Goal: Task Accomplishment & Management: Use online tool/utility

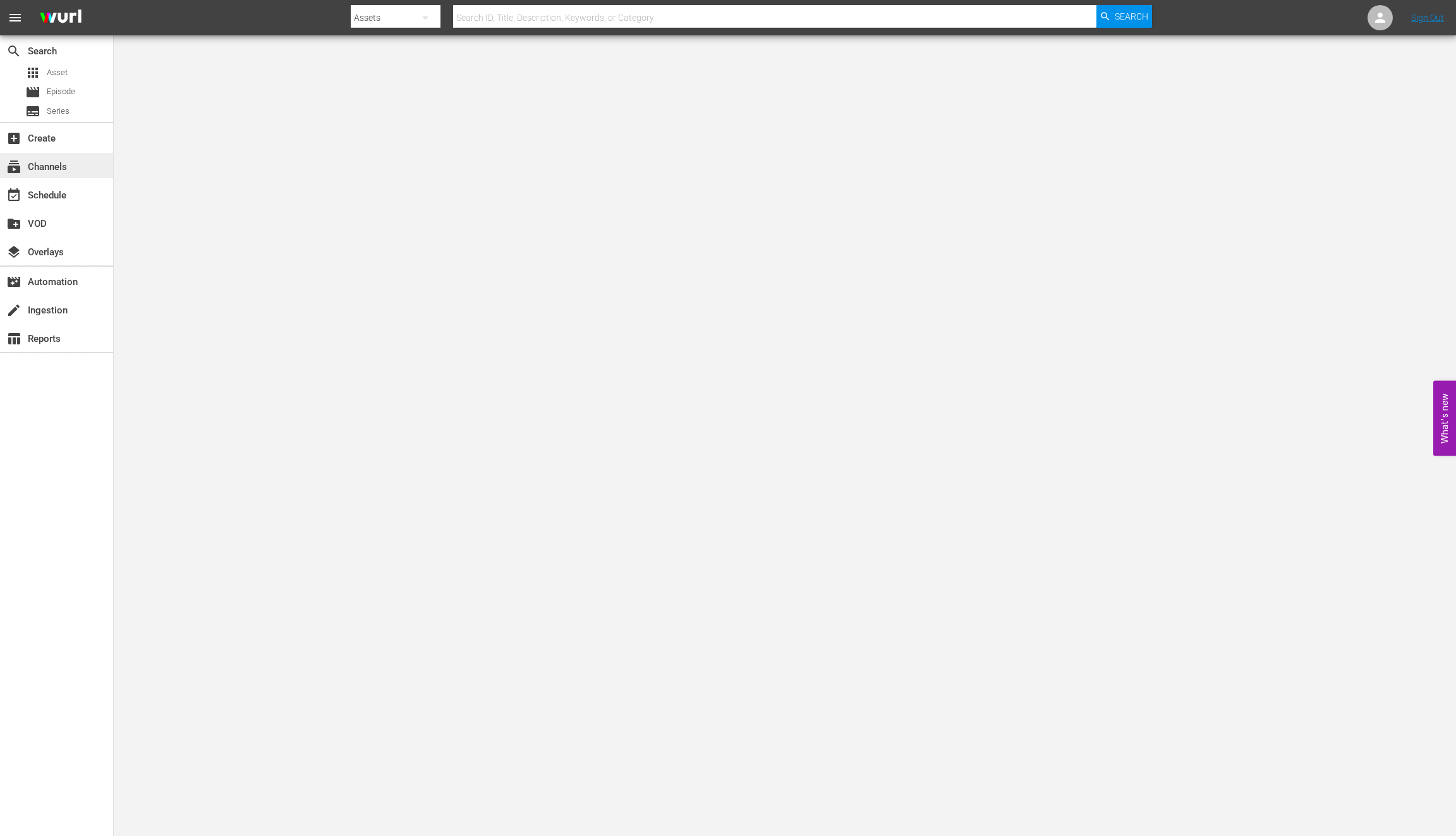
click at [71, 170] on div "subscriptions Channels" at bounding box center [57, 165] width 113 height 25
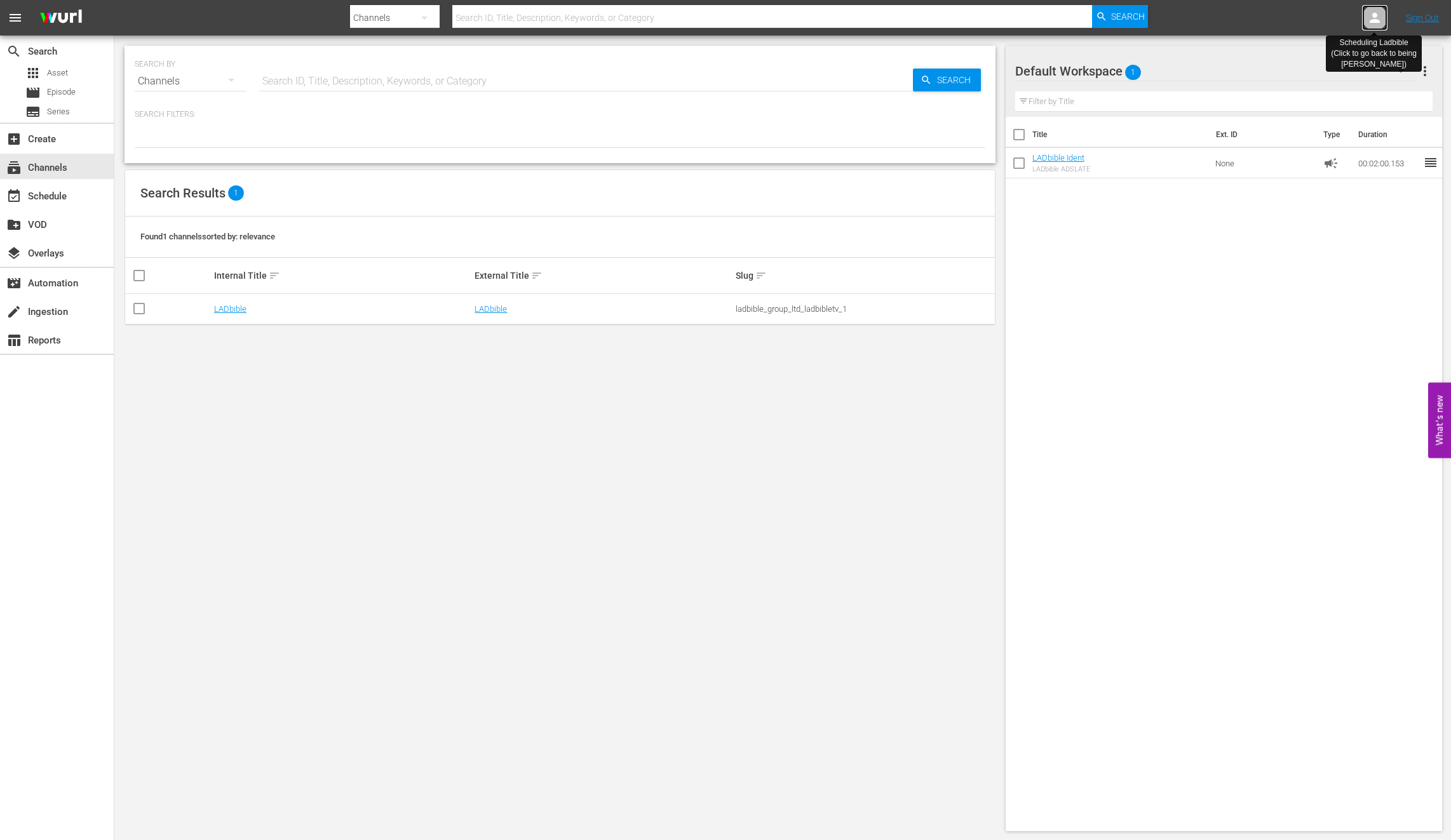
click at [1371, 25] on icon at bounding box center [1374, 18] width 15 height 15
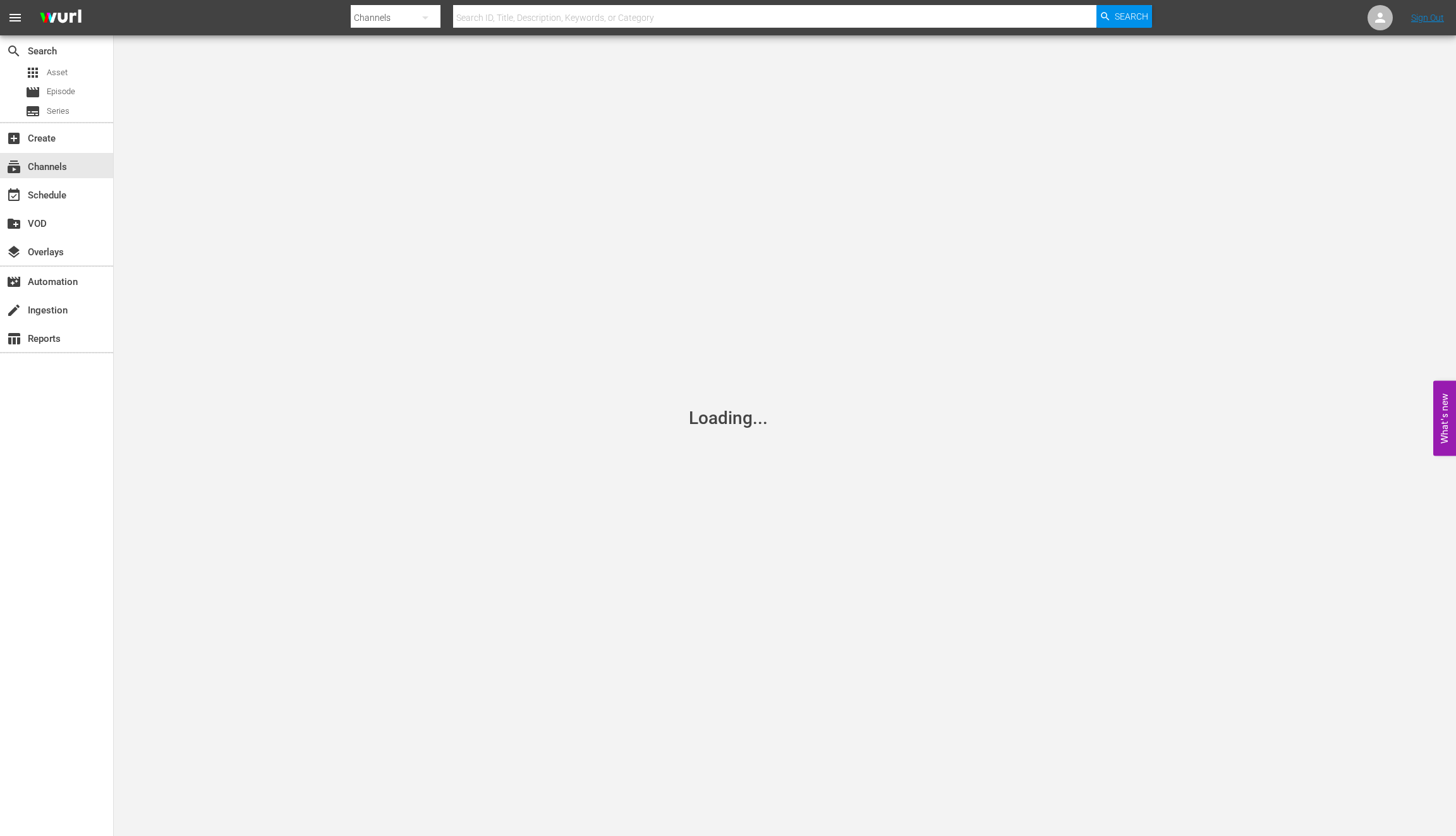
click at [1364, 25] on nav "menu Search By Channels Search ID, Title, Description, Keywords, or Category Se…" at bounding box center [728, 18] width 1456 height 35
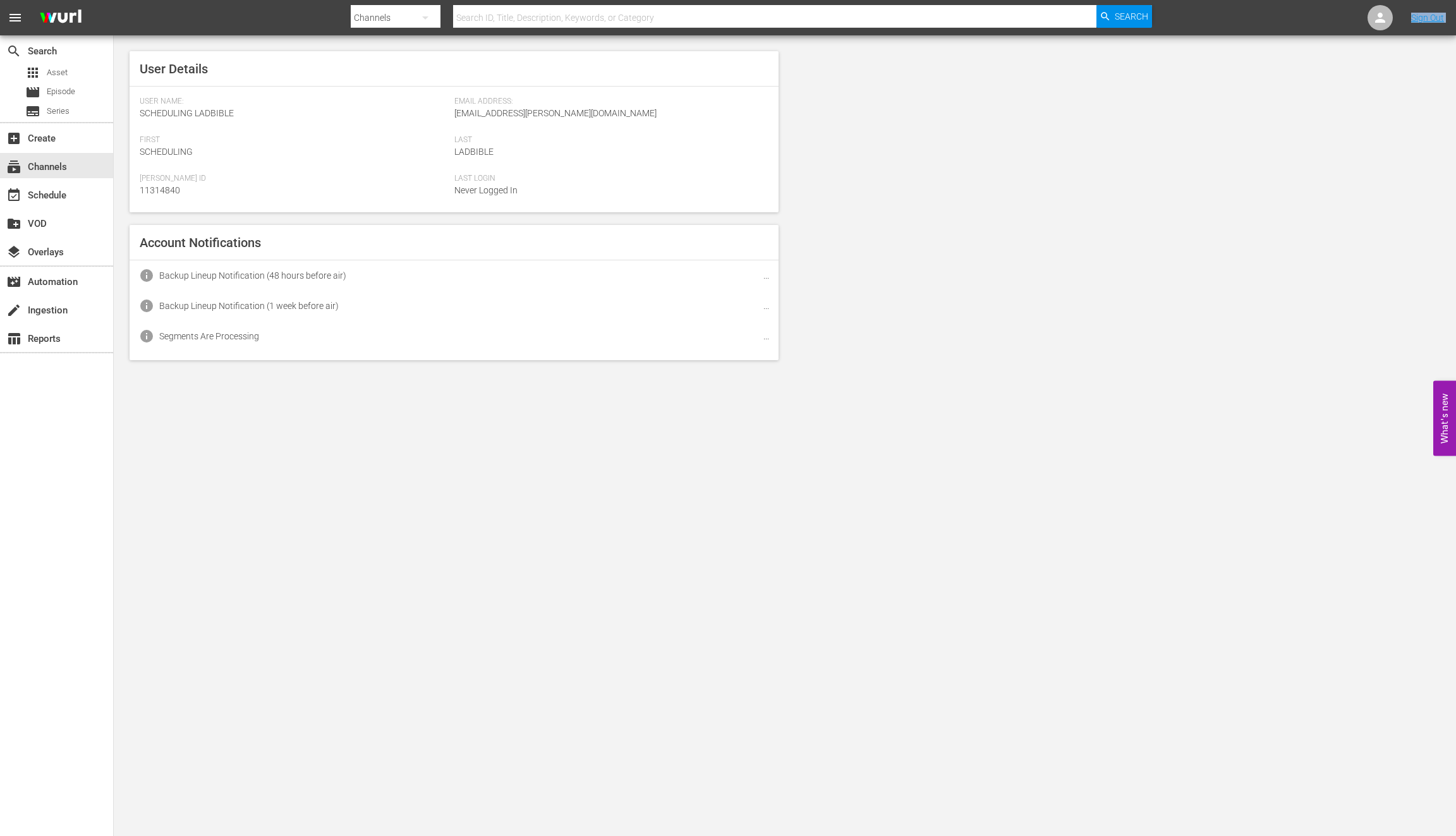
click at [1364, 25] on nav "menu Search By Channels Search ID, Title, Description, Keywords, or Category Se…" at bounding box center [728, 18] width 1456 height 35
click at [1377, 24] on icon at bounding box center [1380, 18] width 15 height 15
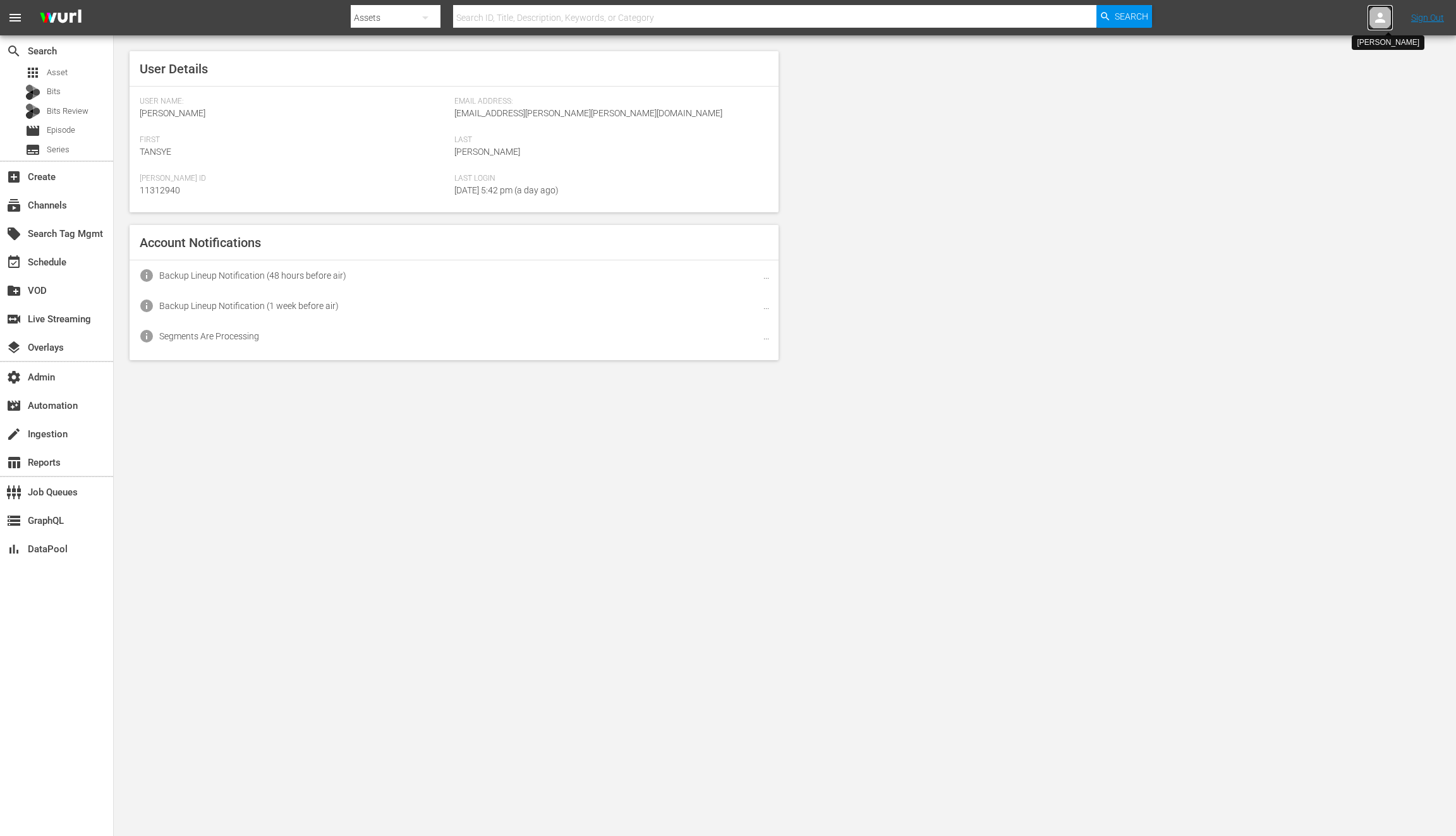
click at [1376, 21] on icon at bounding box center [1381, 18] width 10 height 10
click at [1376, 18] on input "text" at bounding box center [1347, 20] width 162 height 31
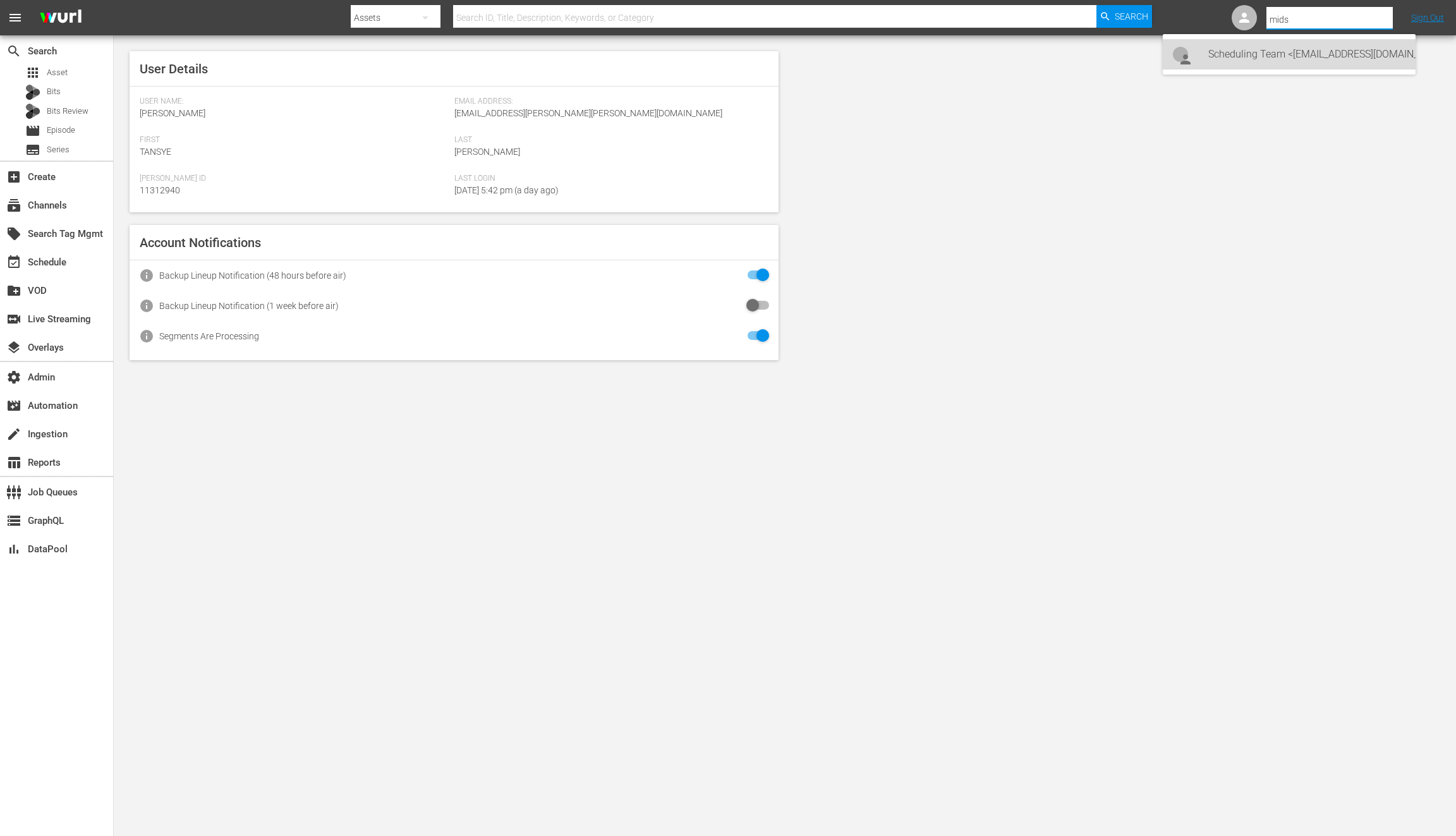
click at [1343, 54] on div "Scheduling Team <Midsomer@All3Media.com>" at bounding box center [1306, 54] width 197 height 31
type input "Scheduling Team (11313726)"
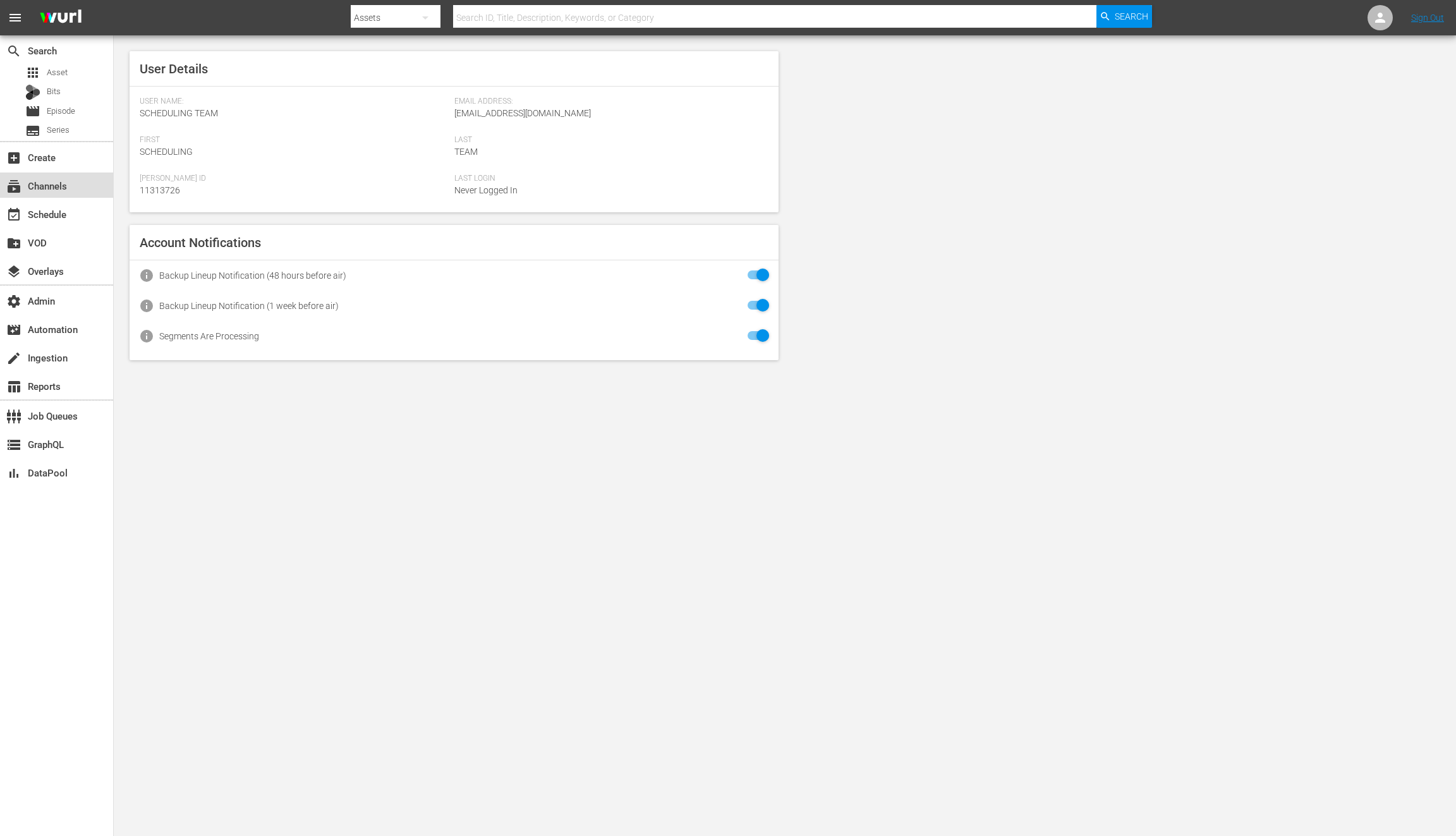
click at [68, 191] on div "subscriptions Channels" at bounding box center [57, 185] width 113 height 25
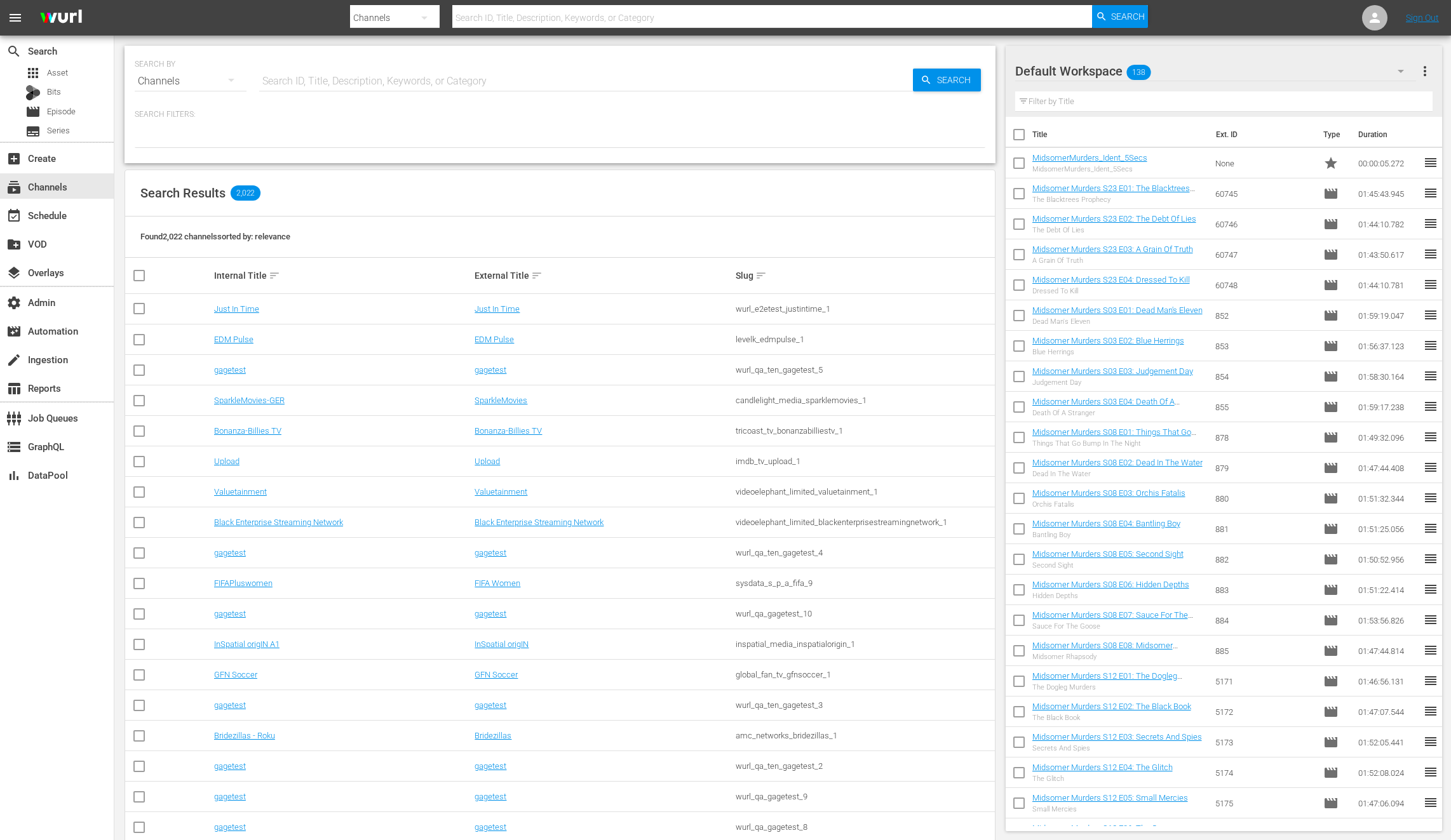
click at [346, 84] on input "text" at bounding box center [586, 81] width 654 height 31
type input "mids"
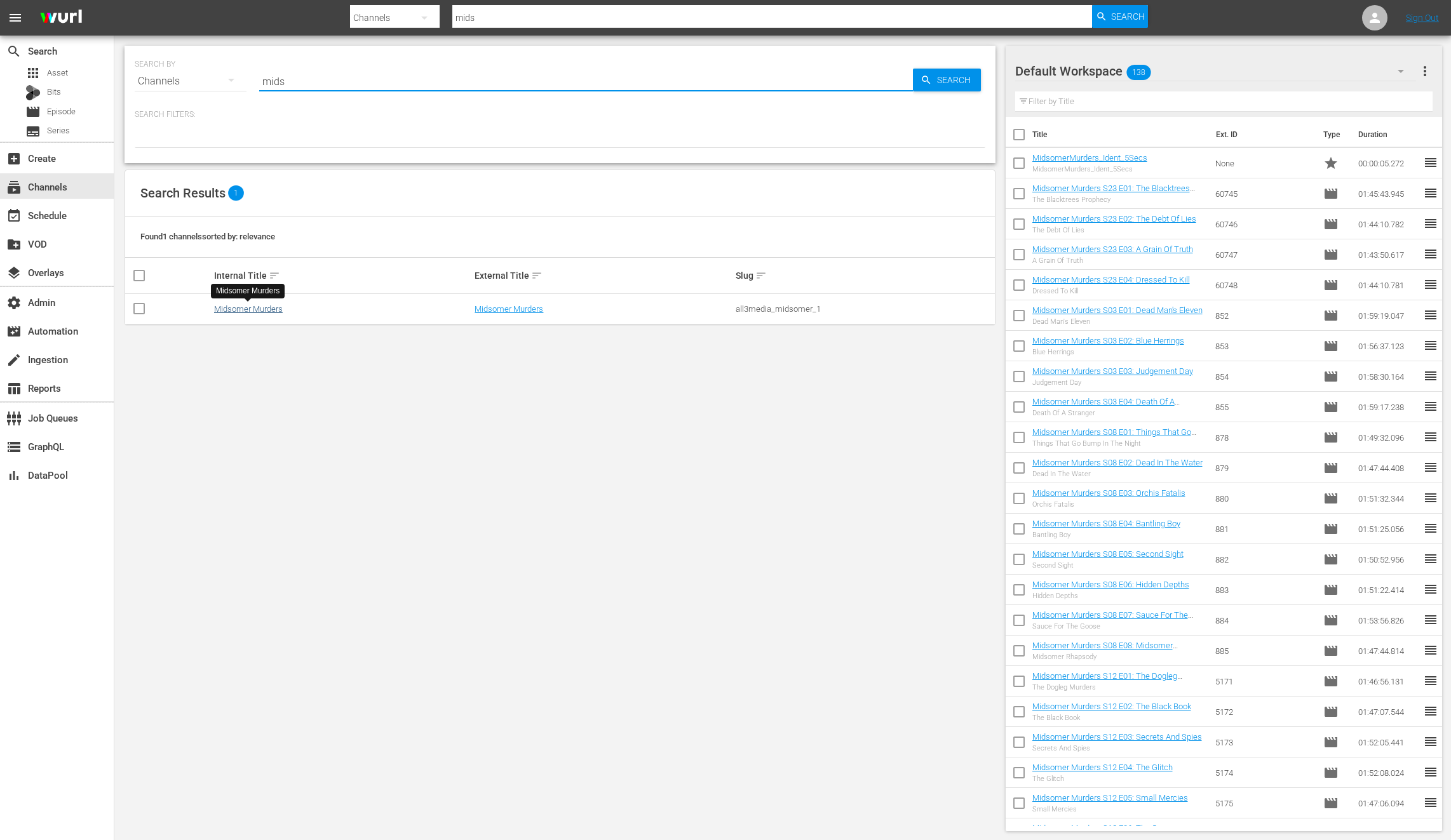
type input "mids"
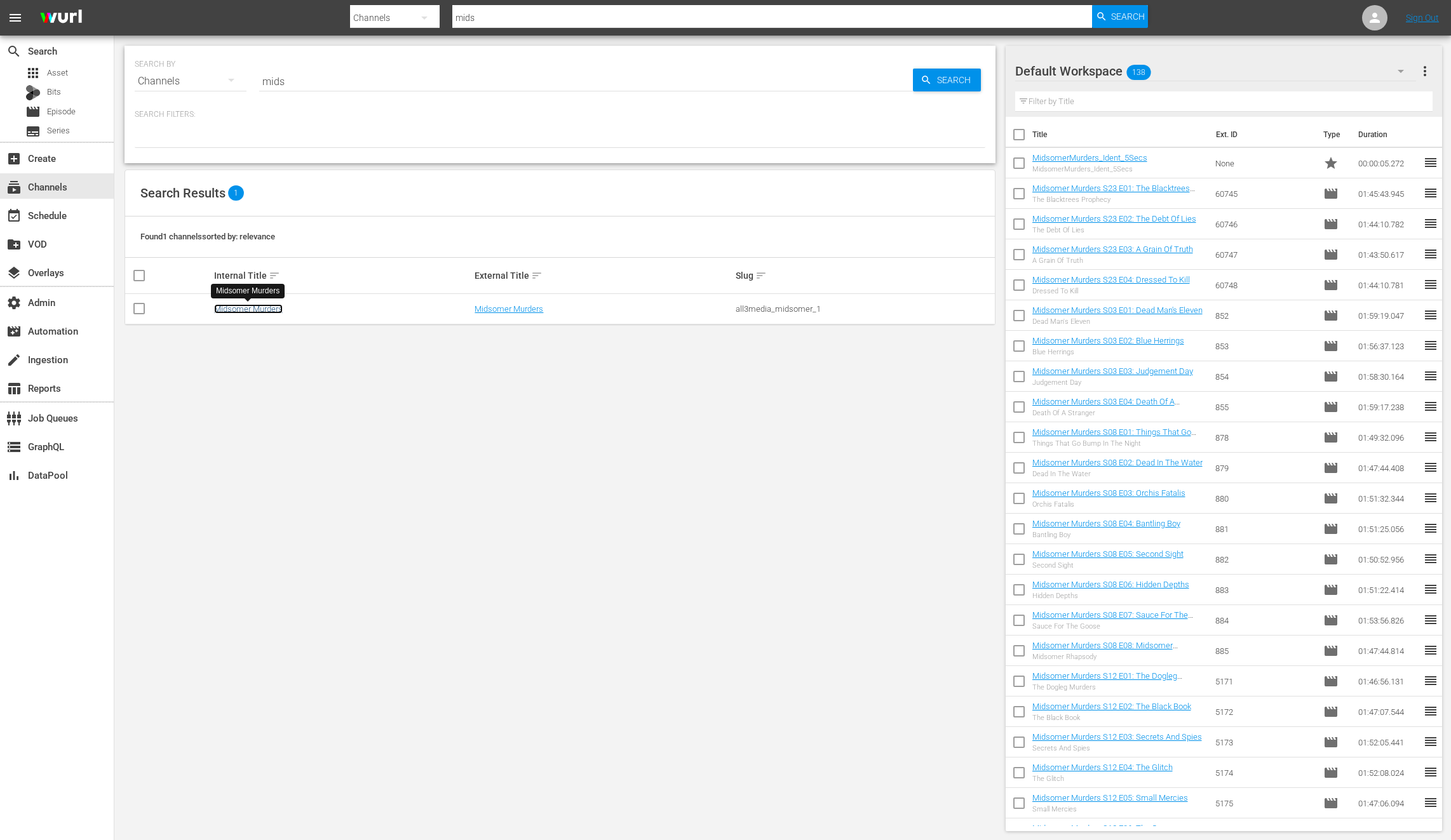
click at [237, 308] on link "Midsomer Murders" at bounding box center [248, 309] width 69 height 10
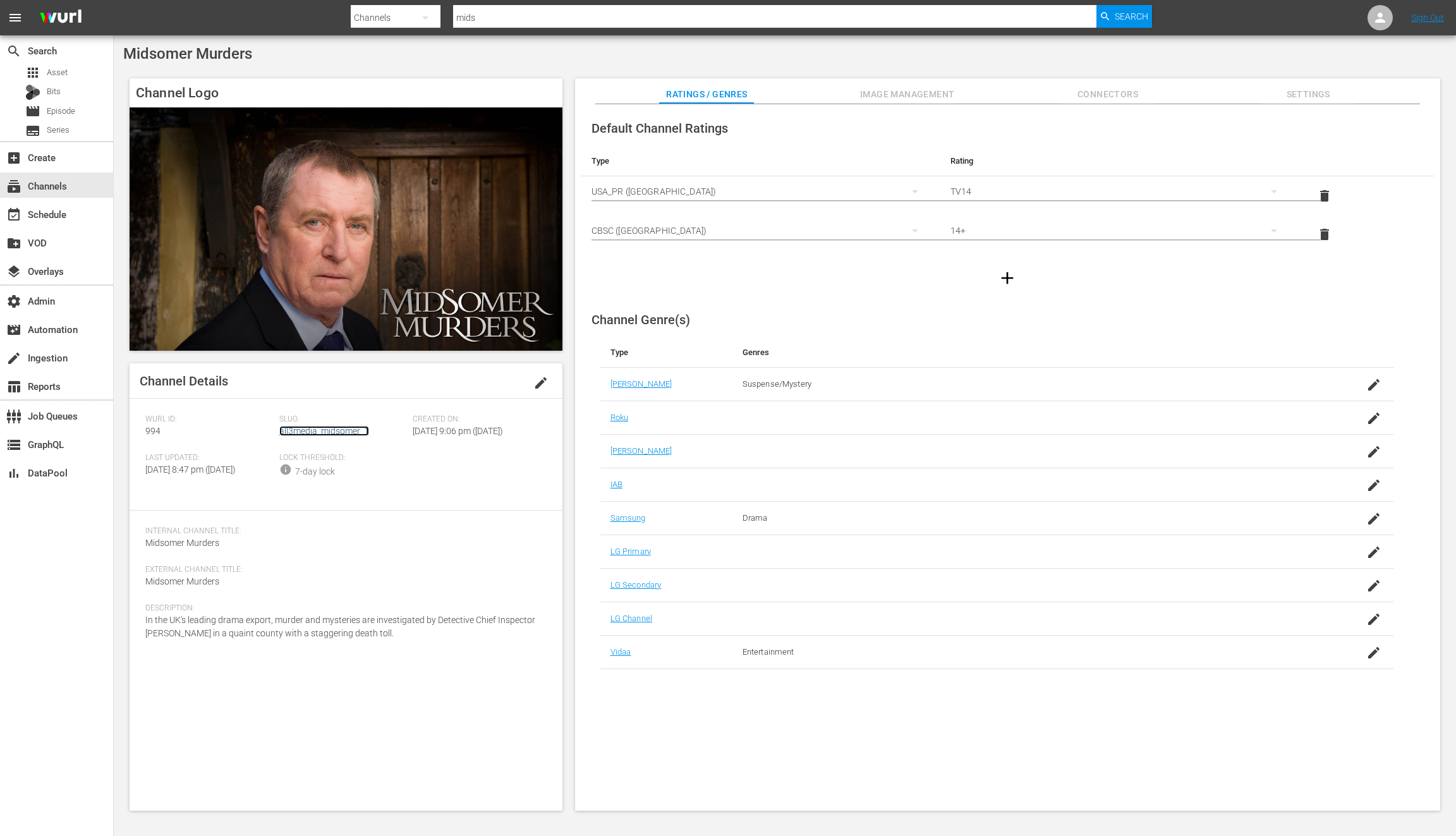
click at [318, 430] on link "all3media_midsomer_1" at bounding box center [324, 431] width 90 height 10
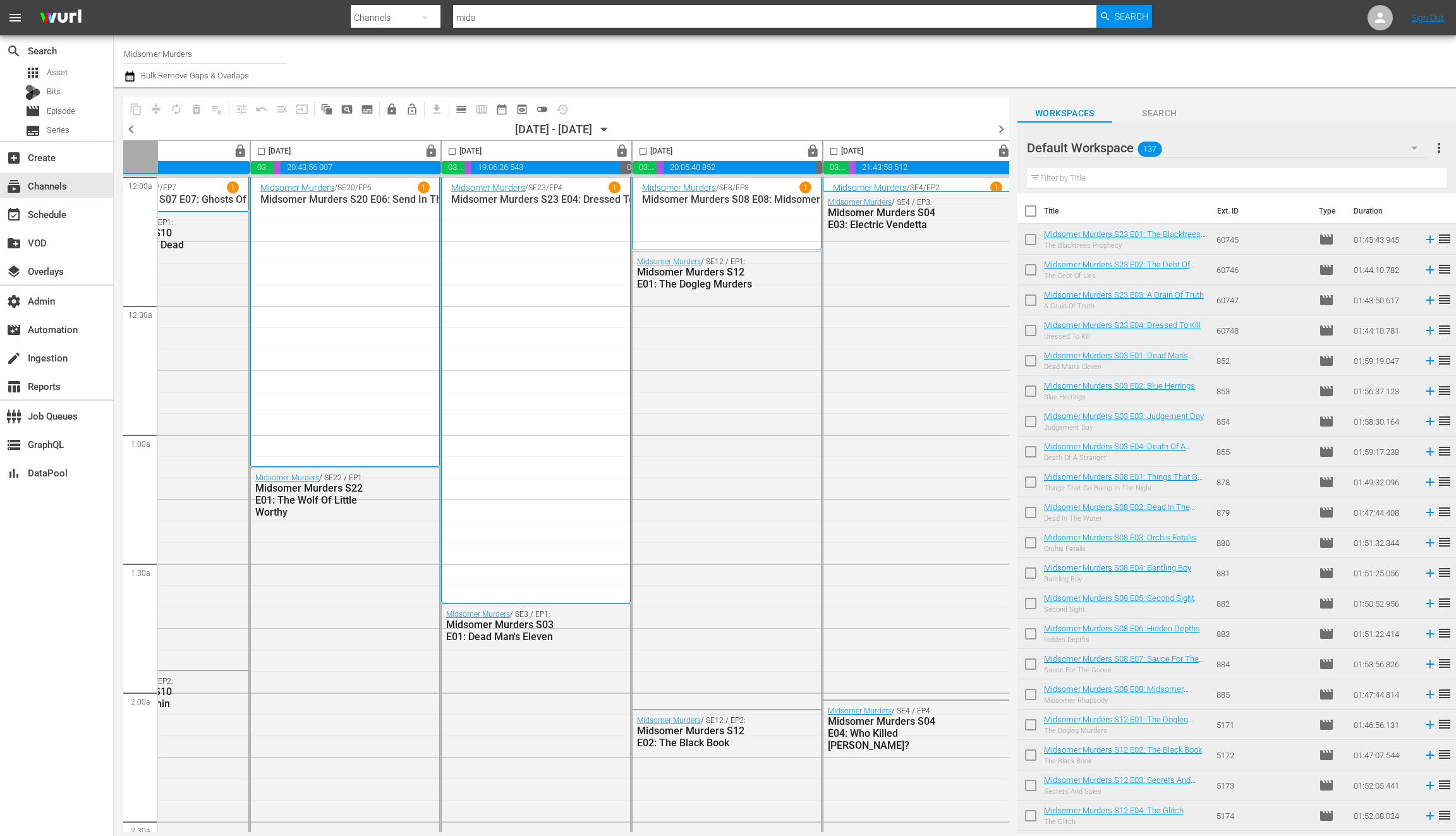
scroll to position [0, 490]
click at [607, 128] on icon "button" at bounding box center [604, 129] width 6 height 3
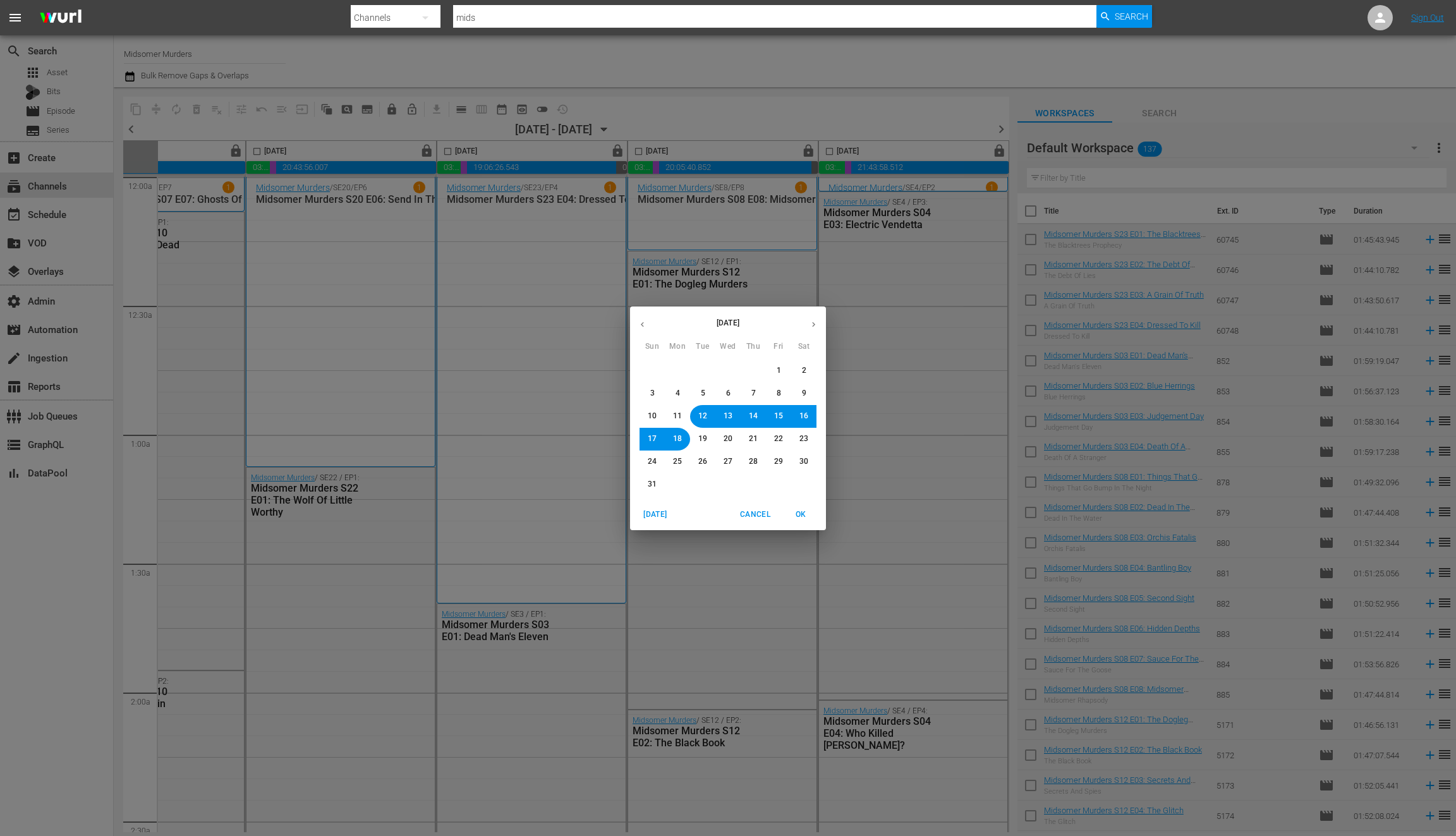
click at [653, 441] on span "17" at bounding box center [653, 438] width 9 height 11
click at [798, 518] on span "OK" at bounding box center [800, 515] width 31 height 13
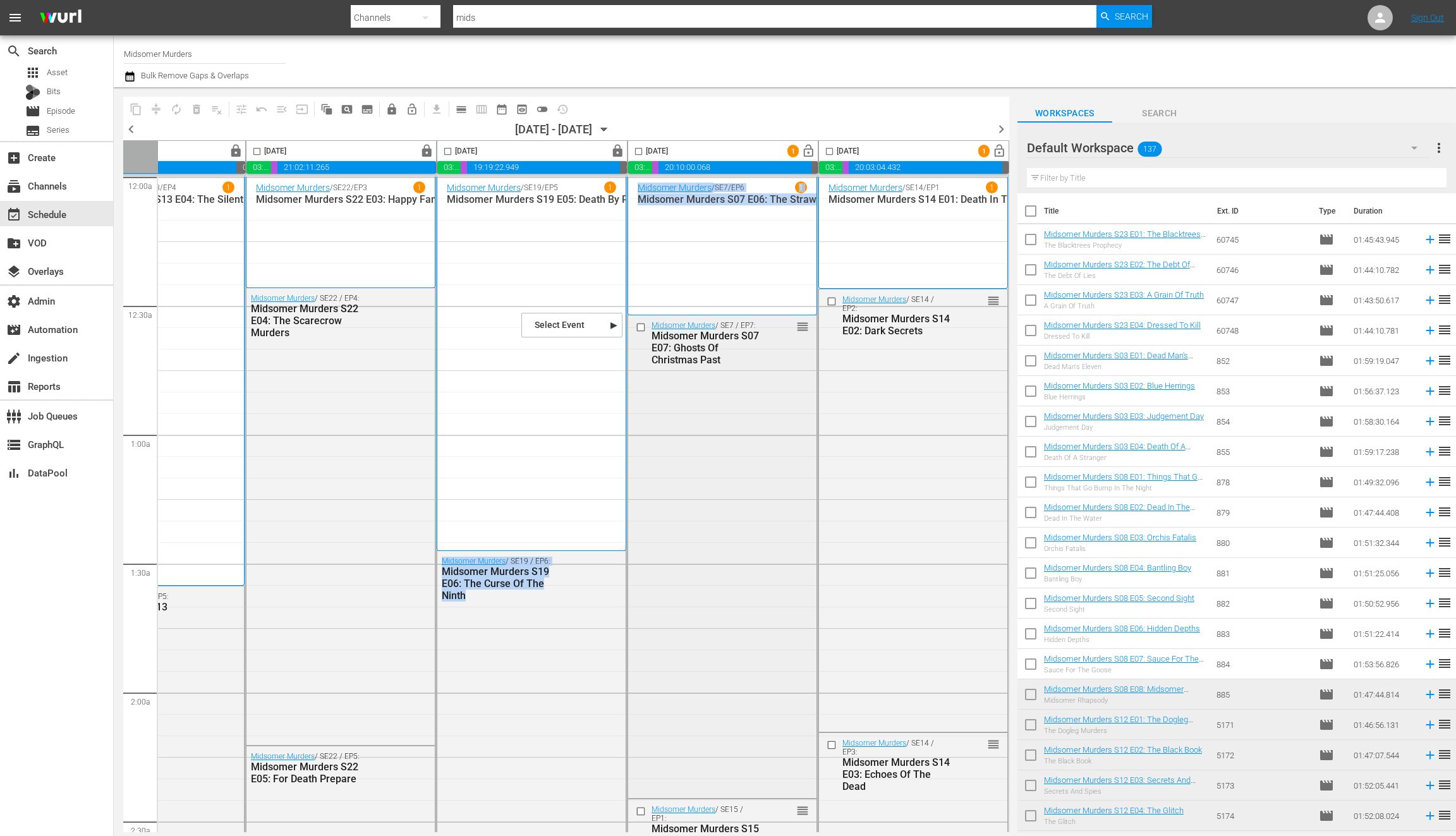
drag, startPoint x: 521, startPoint y: 312, endPoint x: 695, endPoint y: 320, distance: 174.2
click at [695, 320] on div "Midsomer Murders / SE7 / EP7: Midsomer Murders S07 E07: Ghosts Of Christmas Past" at bounding box center [706, 343] width 108 height 46
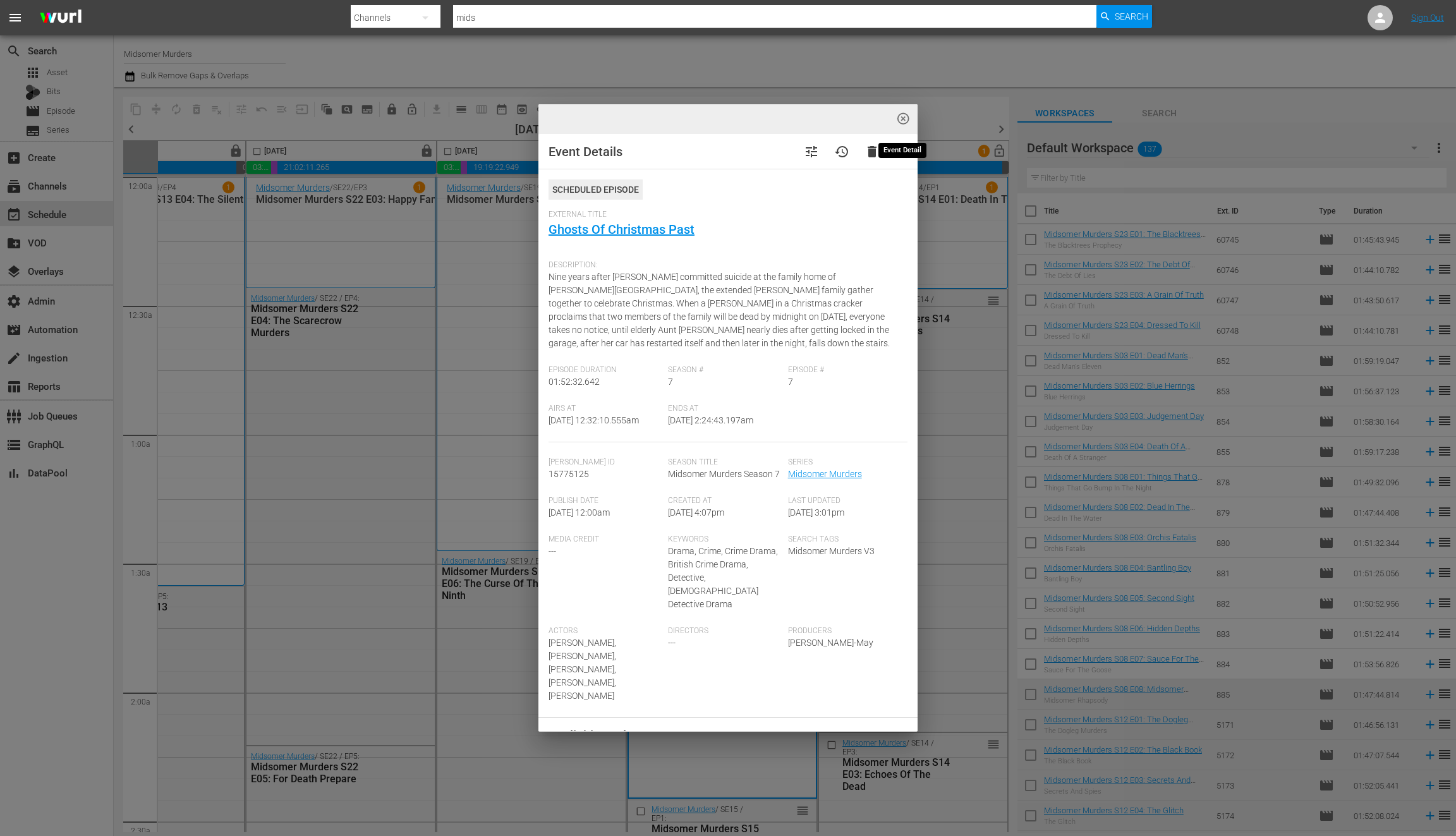
click at [904, 122] on span "highlight_off_icon" at bounding box center [903, 119] width 14 height 14
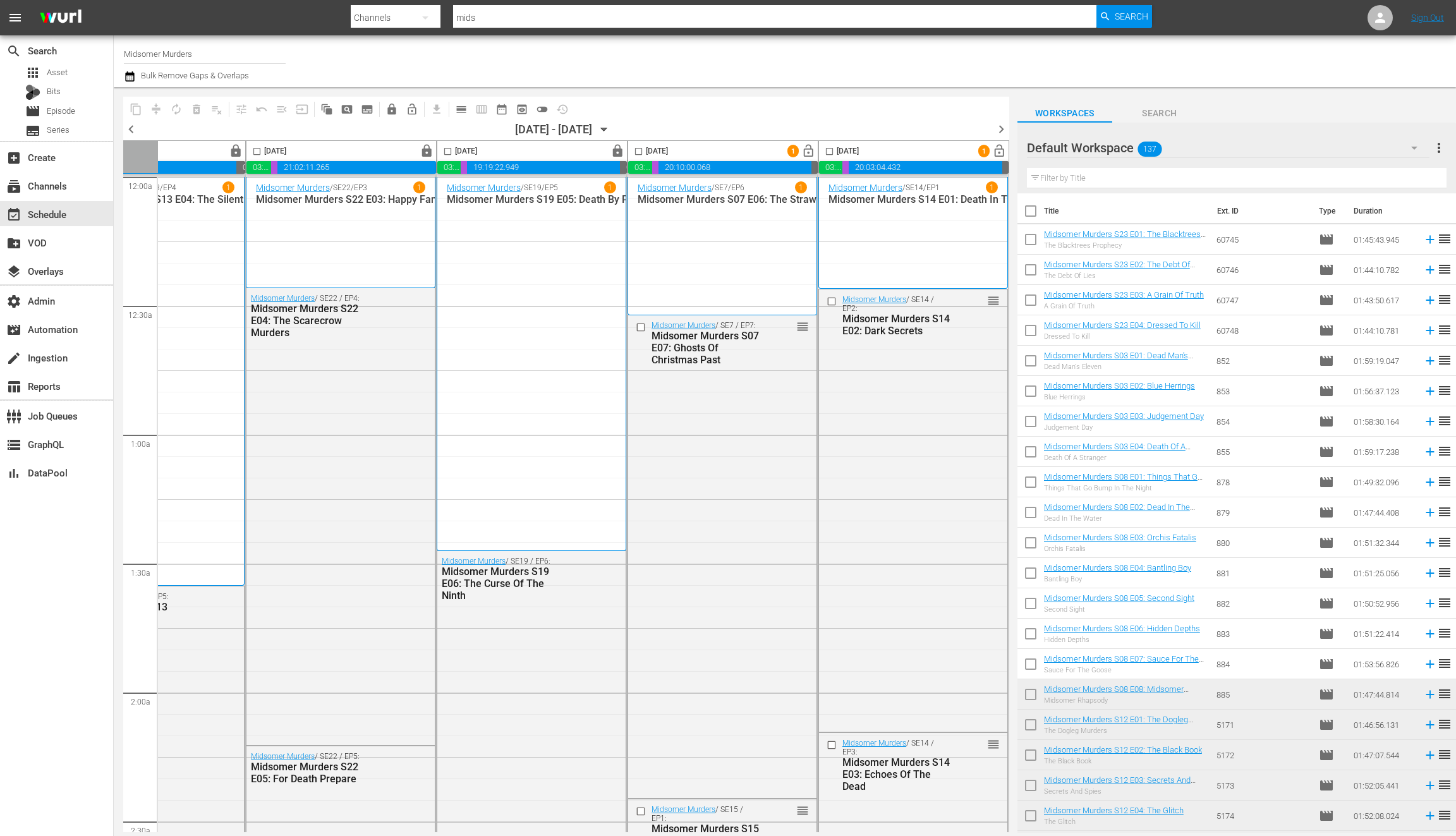
click at [131, 74] on icon "button" at bounding box center [129, 77] width 9 height 10
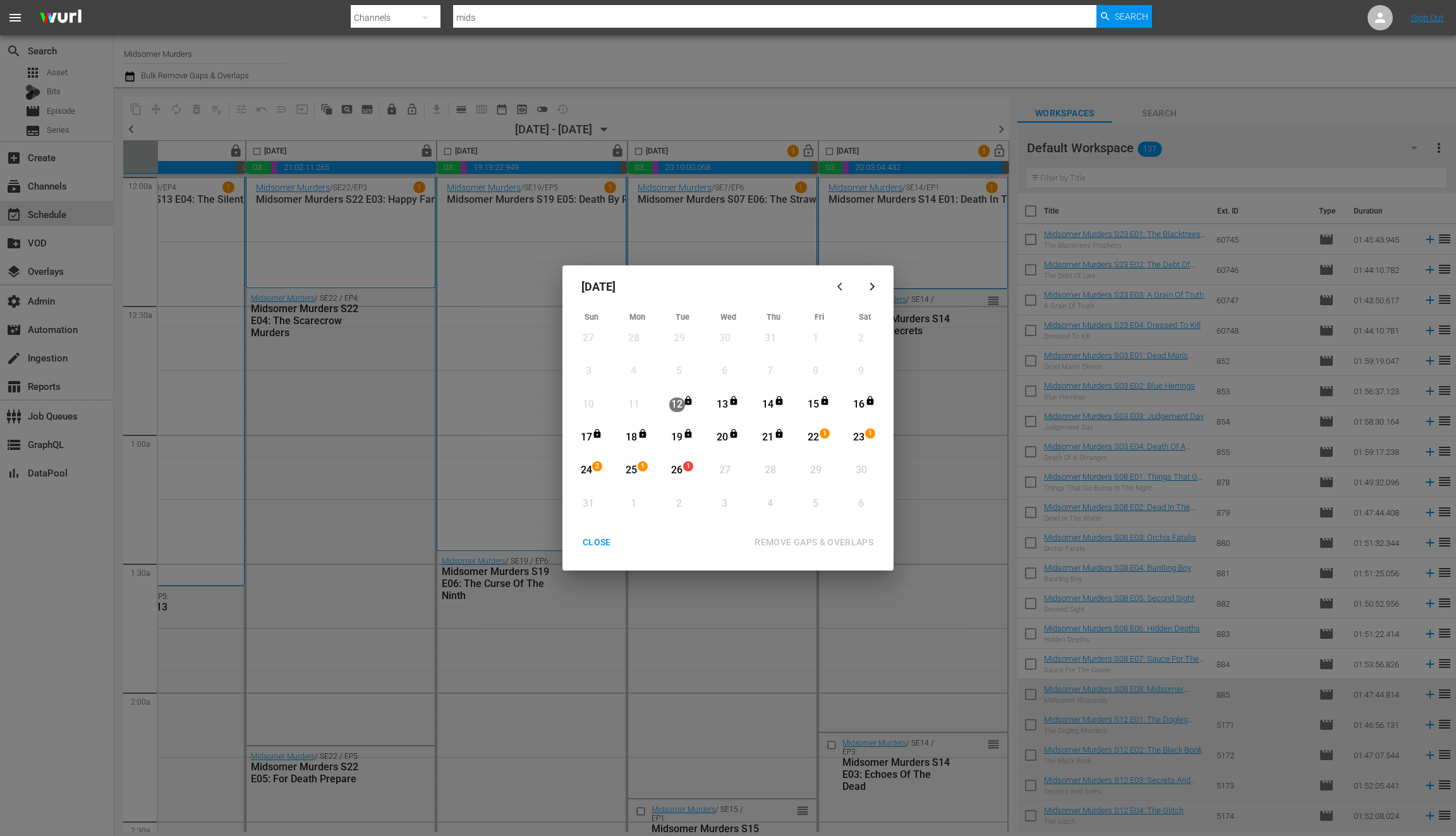
click at [602, 544] on div "CLOSE" at bounding box center [597, 543] width 49 height 16
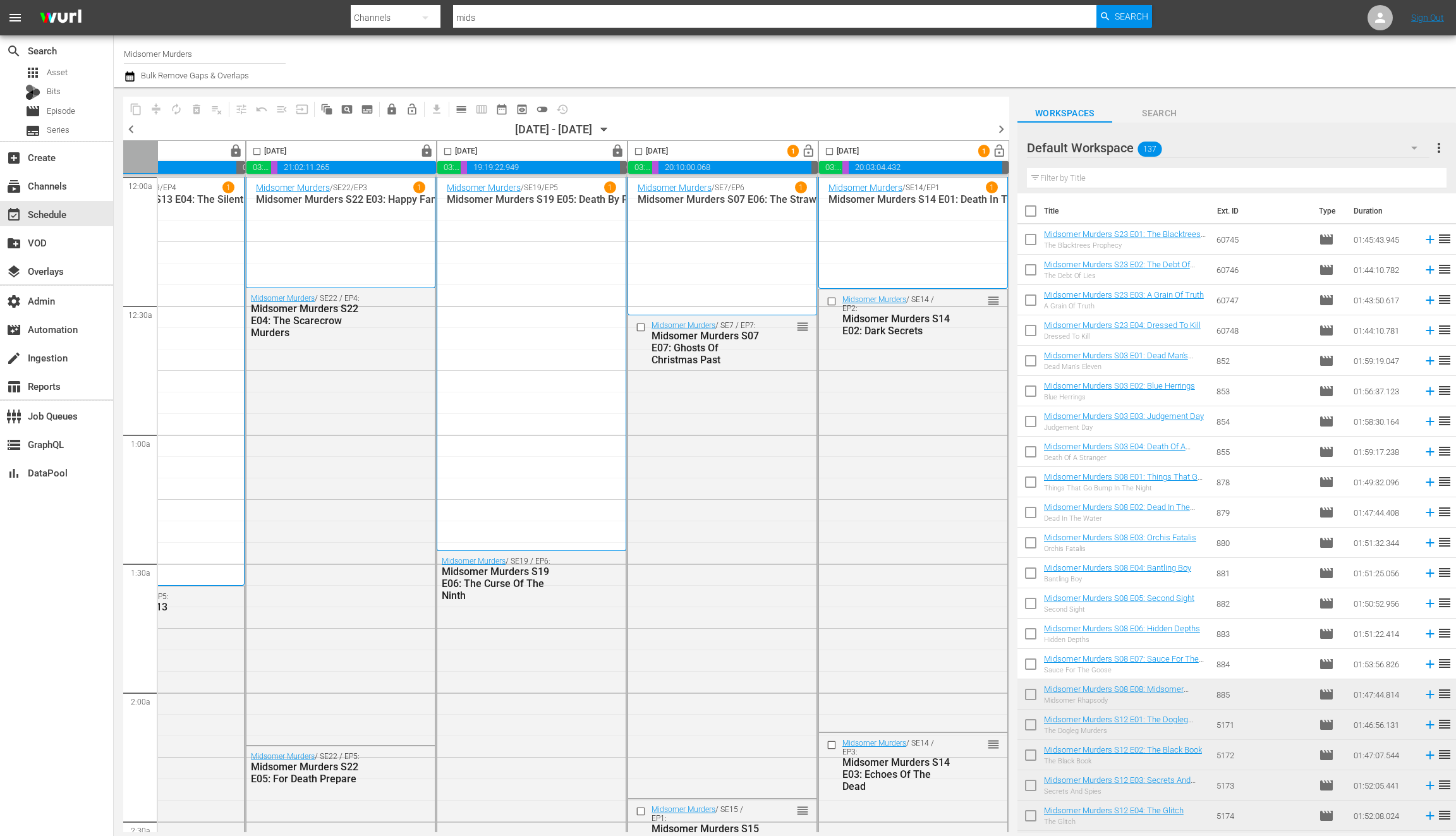
click at [130, 73] on icon "button" at bounding box center [129, 77] width 9 height 10
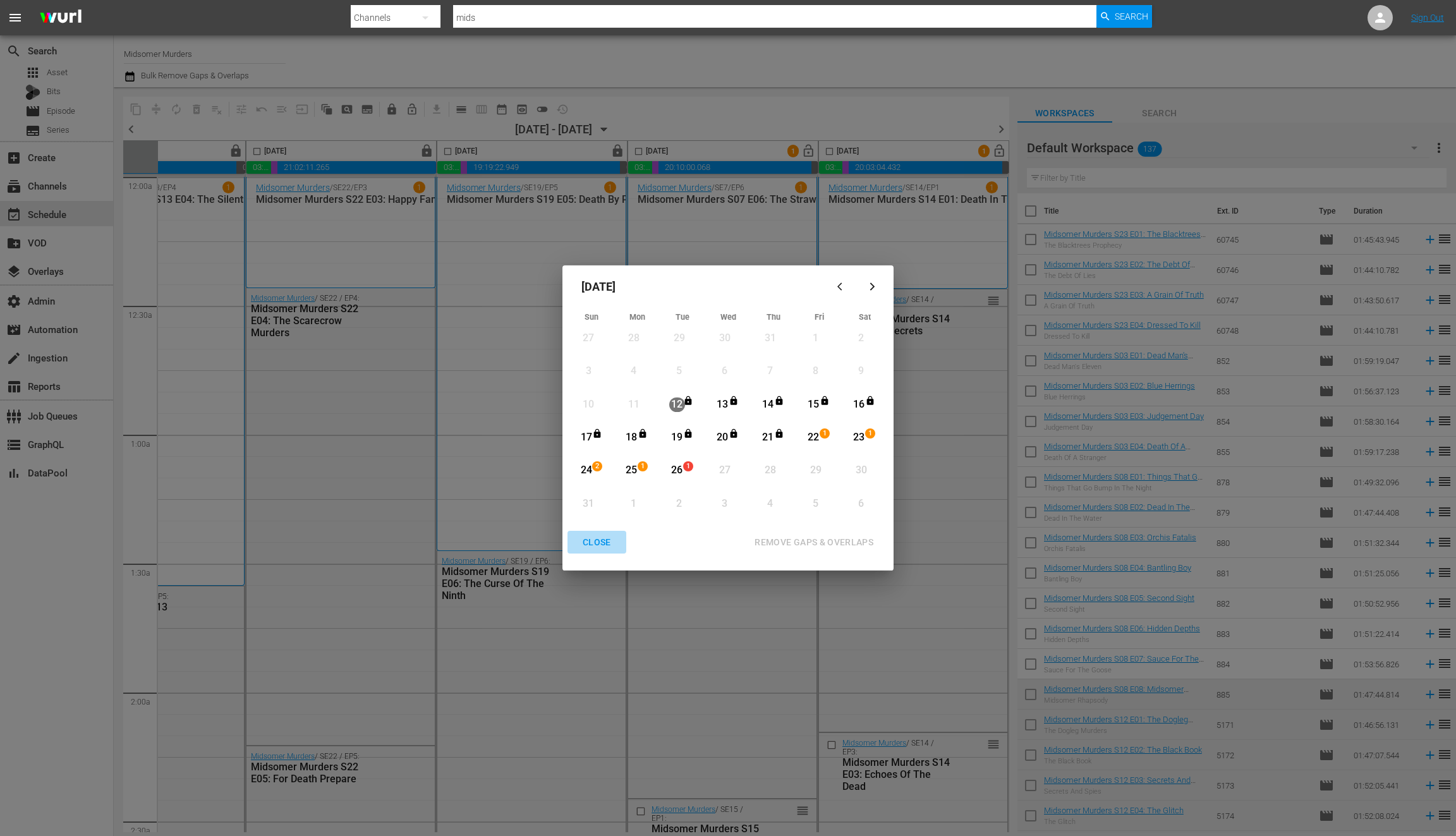
click at [591, 536] on div "CLOSE" at bounding box center [597, 543] width 49 height 16
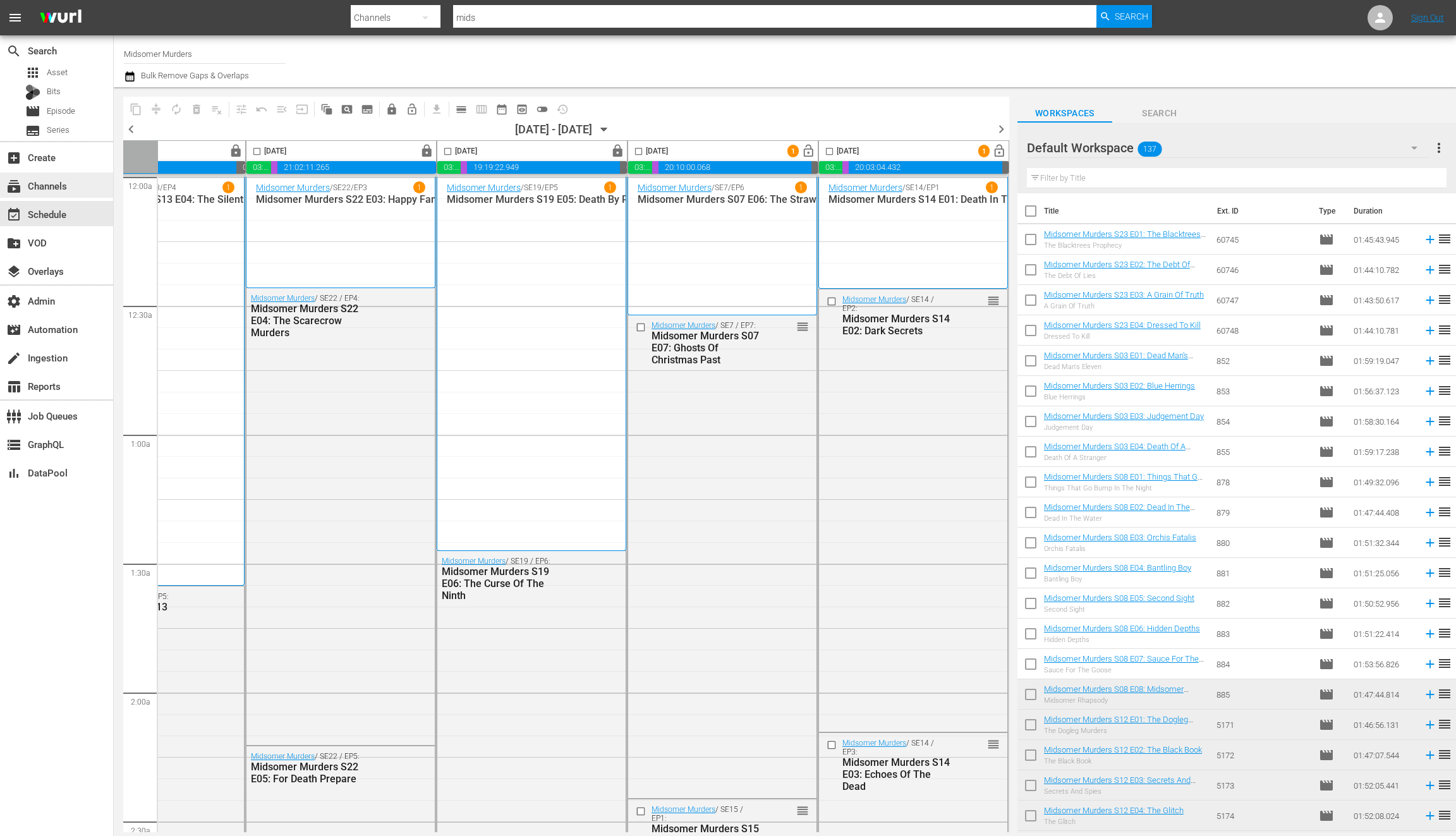
click at [81, 187] on div "subscriptions Channels" at bounding box center [57, 185] width 113 height 25
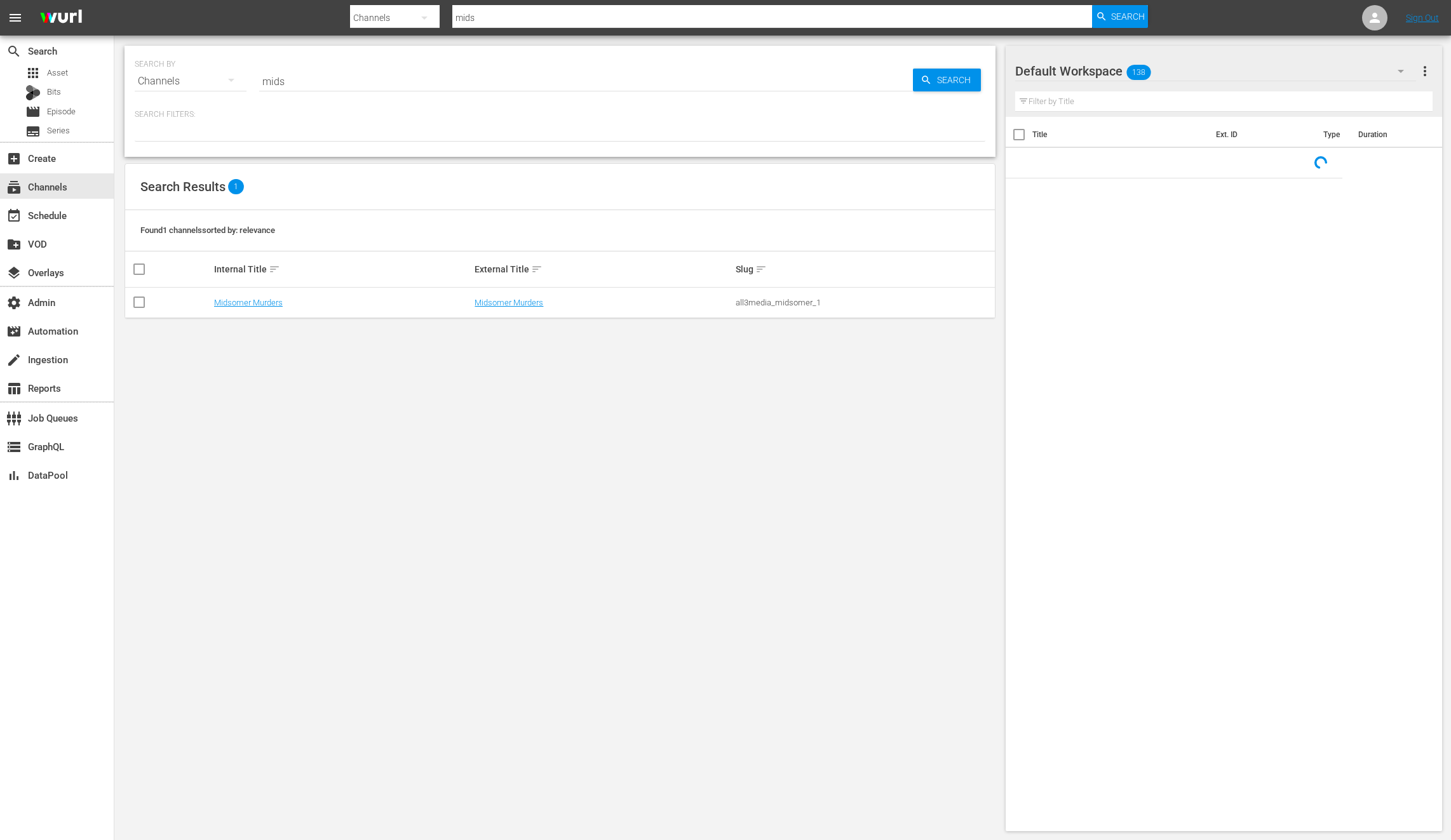
click at [345, 85] on input "mids" at bounding box center [586, 81] width 654 height 31
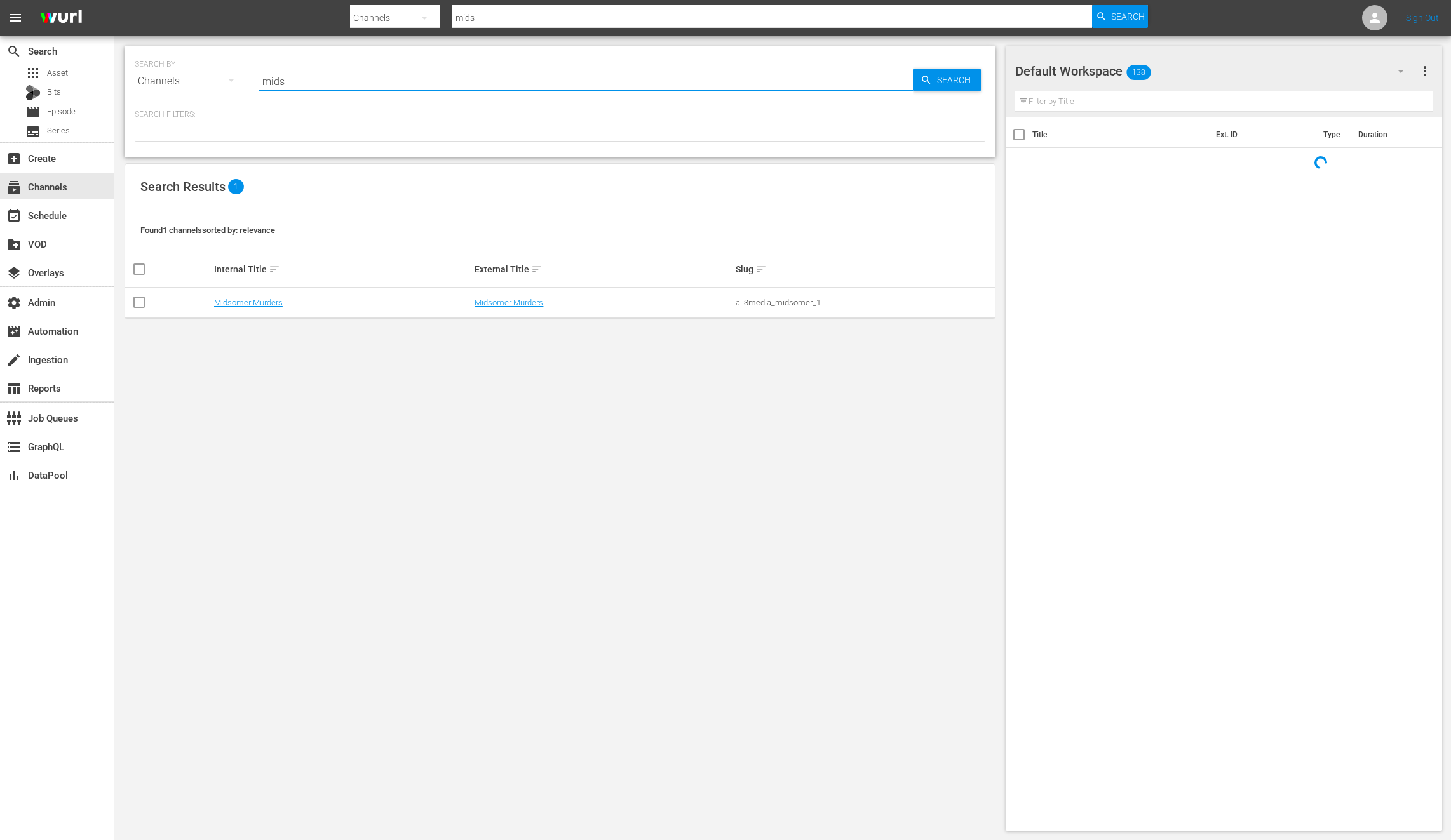
click at [345, 85] on input "mids" at bounding box center [586, 81] width 654 height 31
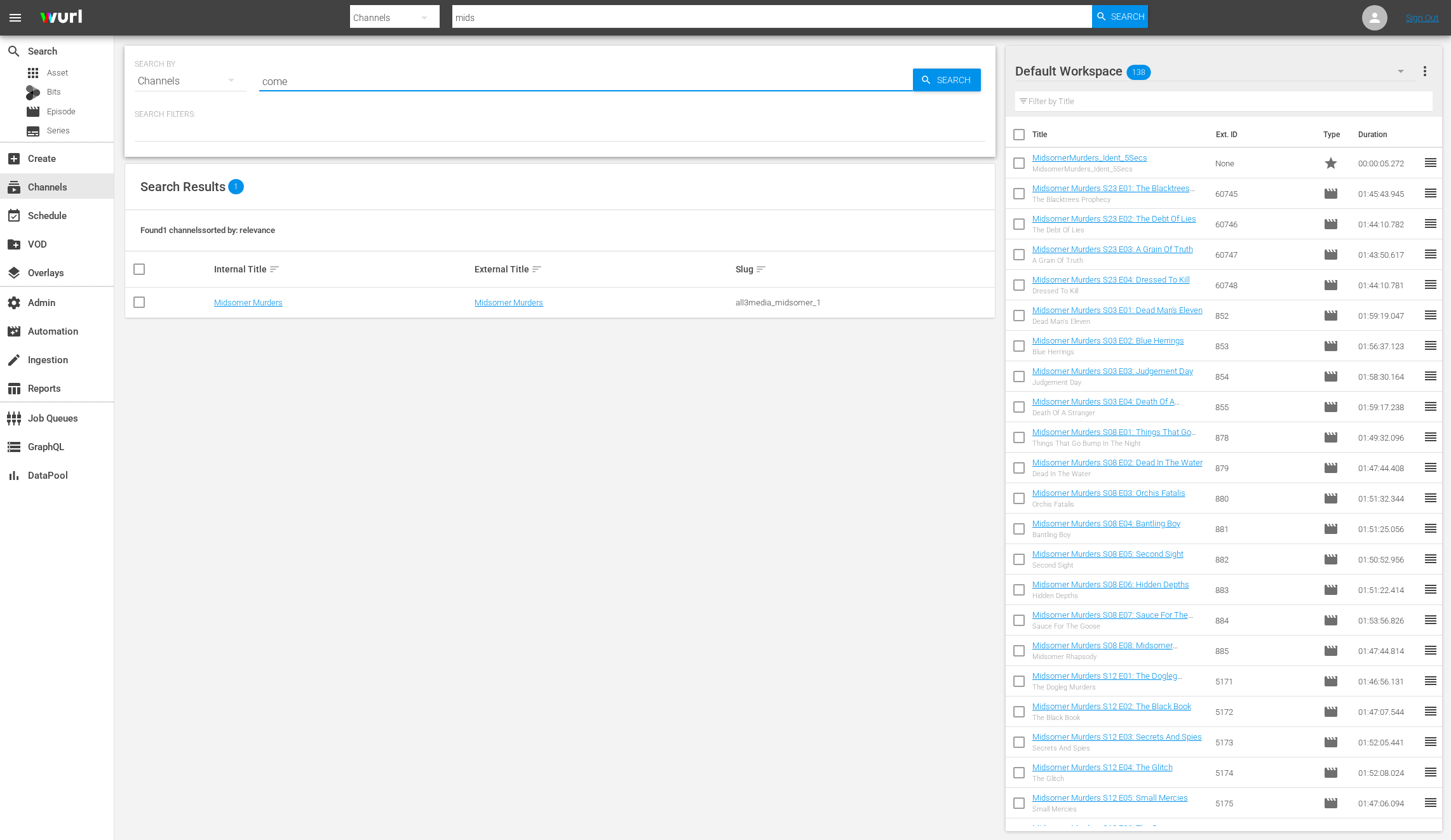
type input "comed"
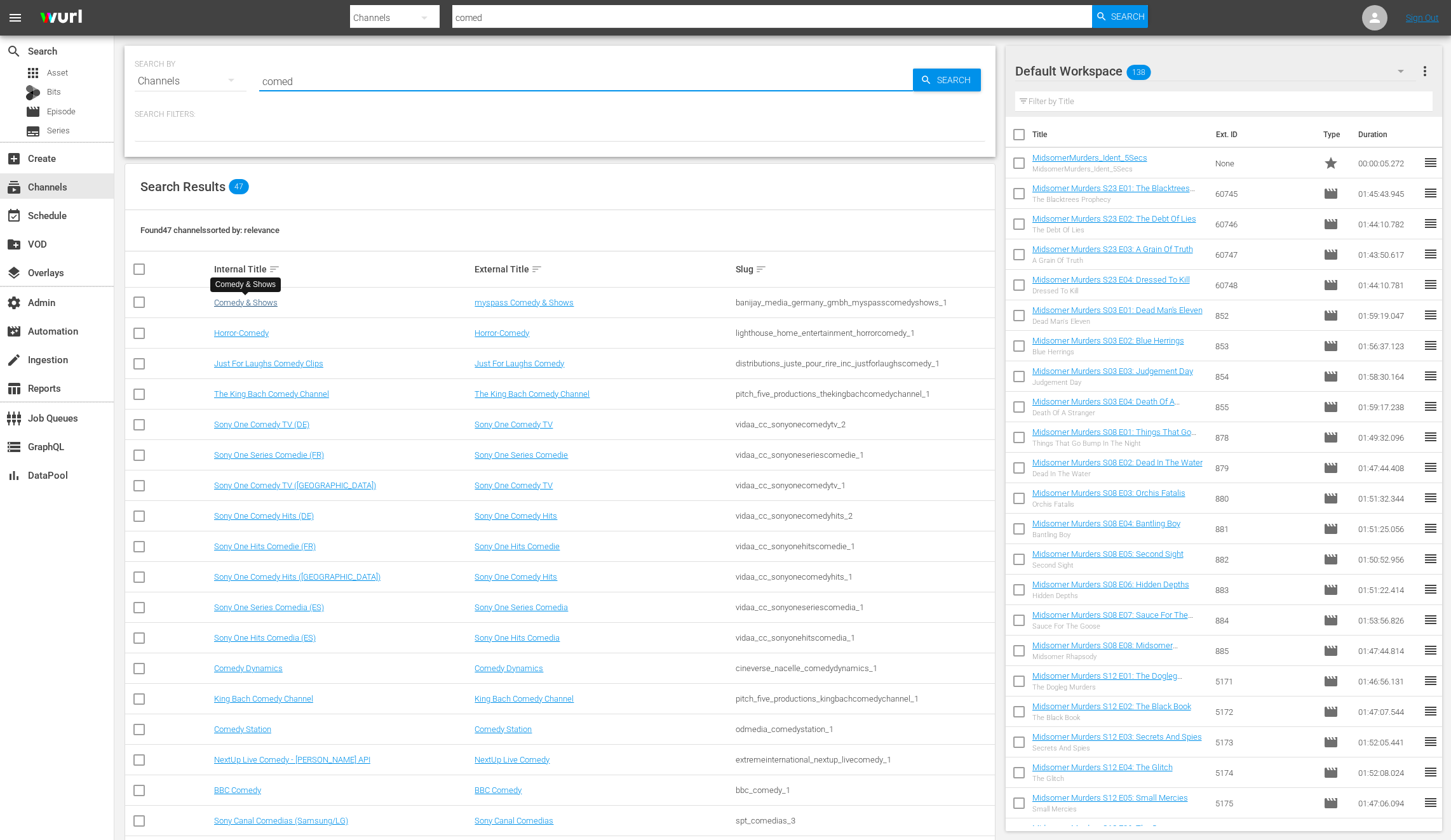
type input "comed"
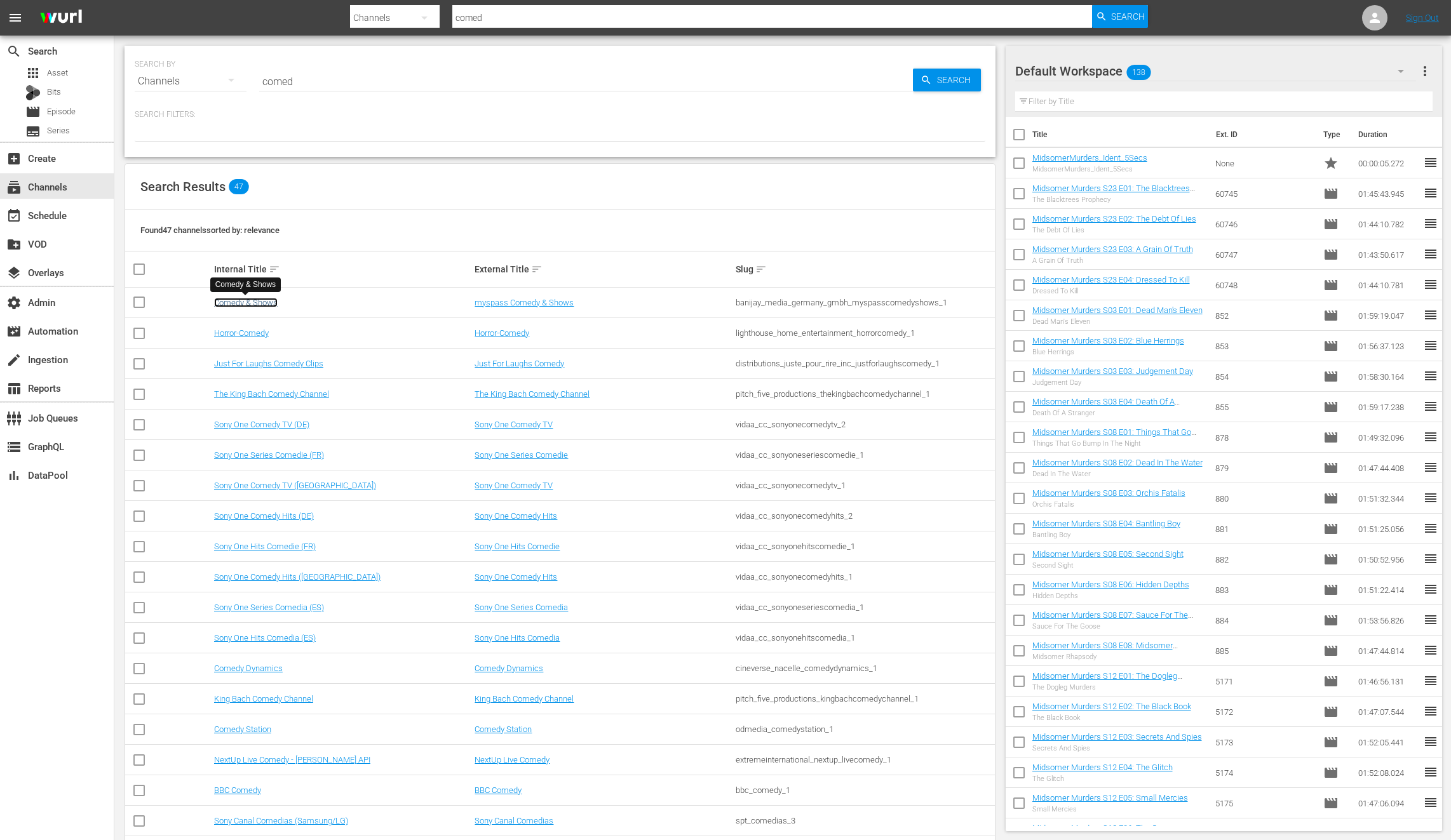
click at [251, 305] on link "Comedy & Shows" at bounding box center [245, 303] width 63 height 10
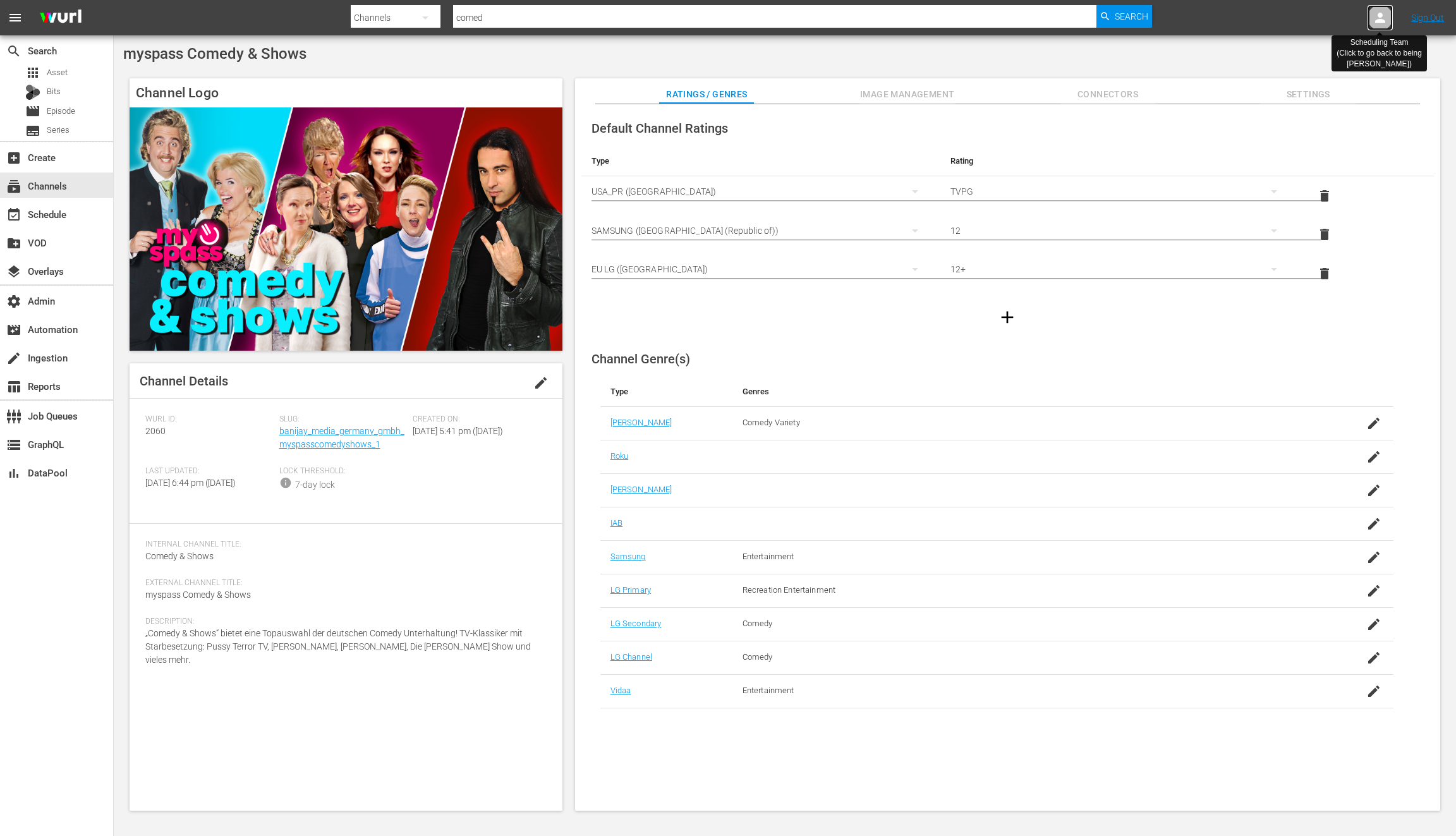
click at [1379, 9] on div at bounding box center [1380, 18] width 25 height 25
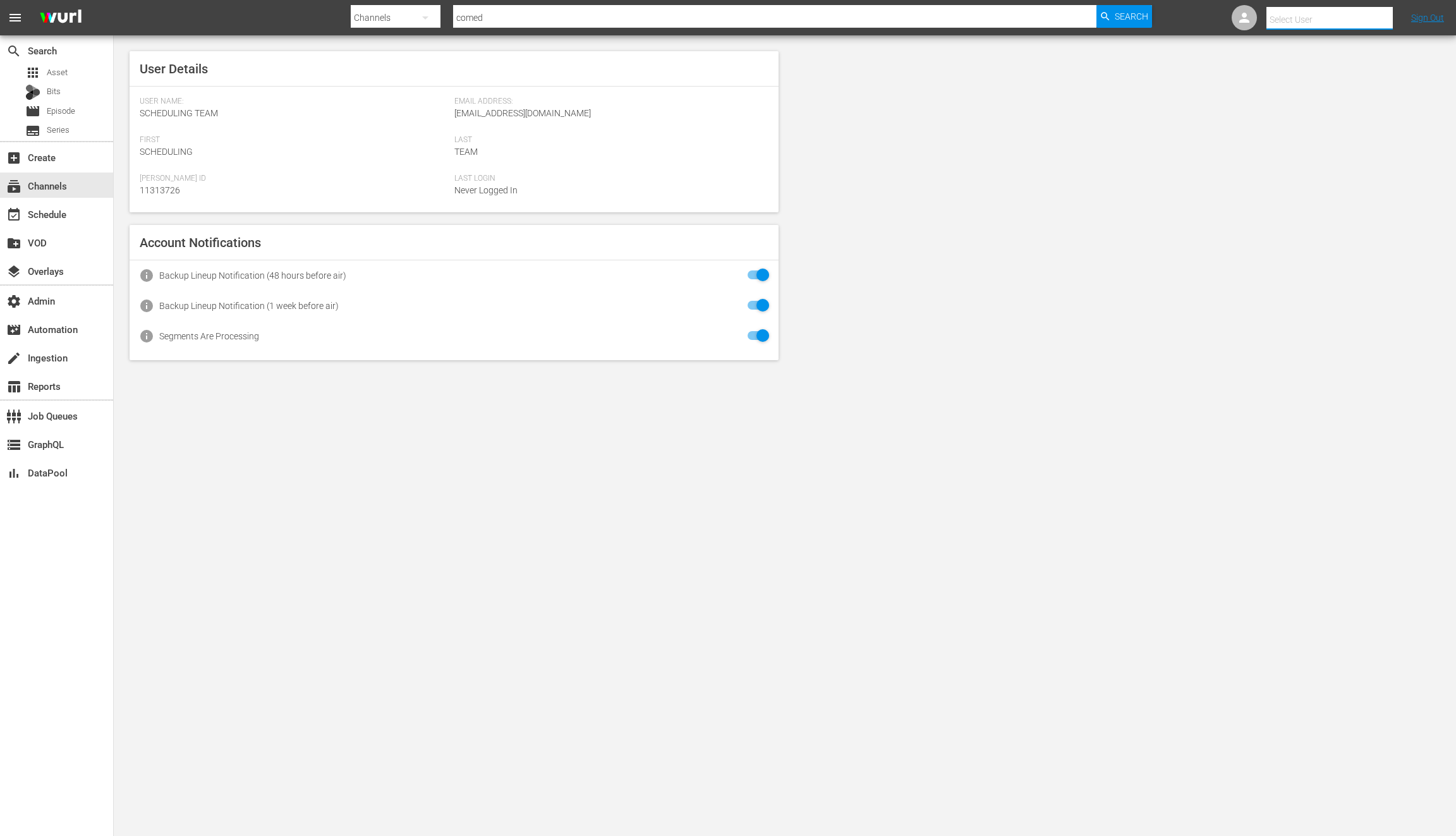
click at [1320, 18] on input "text" at bounding box center [1347, 20] width 162 height 31
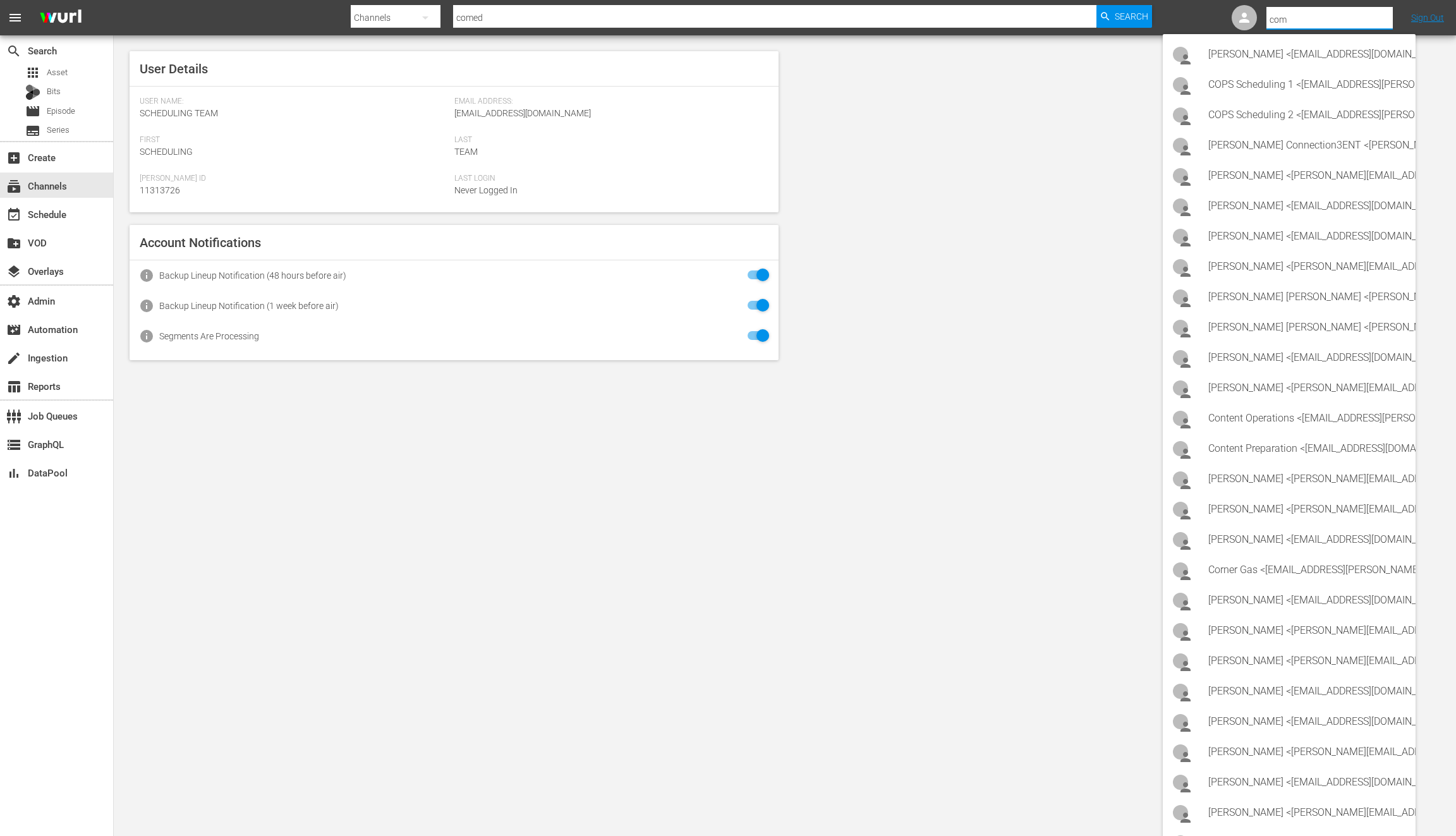
type input "come"
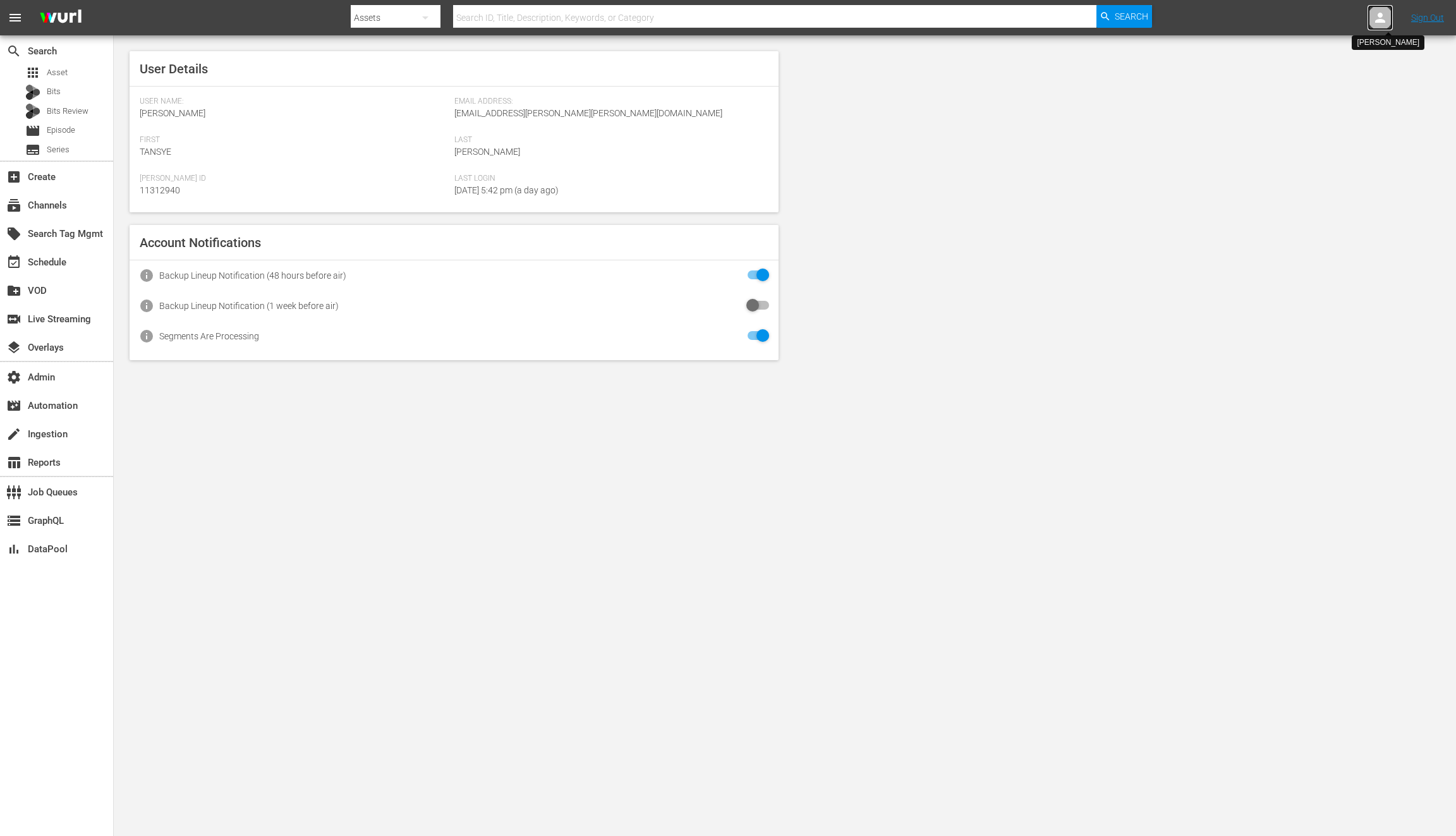
click at [1381, 19] on icon at bounding box center [1381, 18] width 10 height 10
click at [1325, 23] on input "text" at bounding box center [1347, 20] width 162 height 31
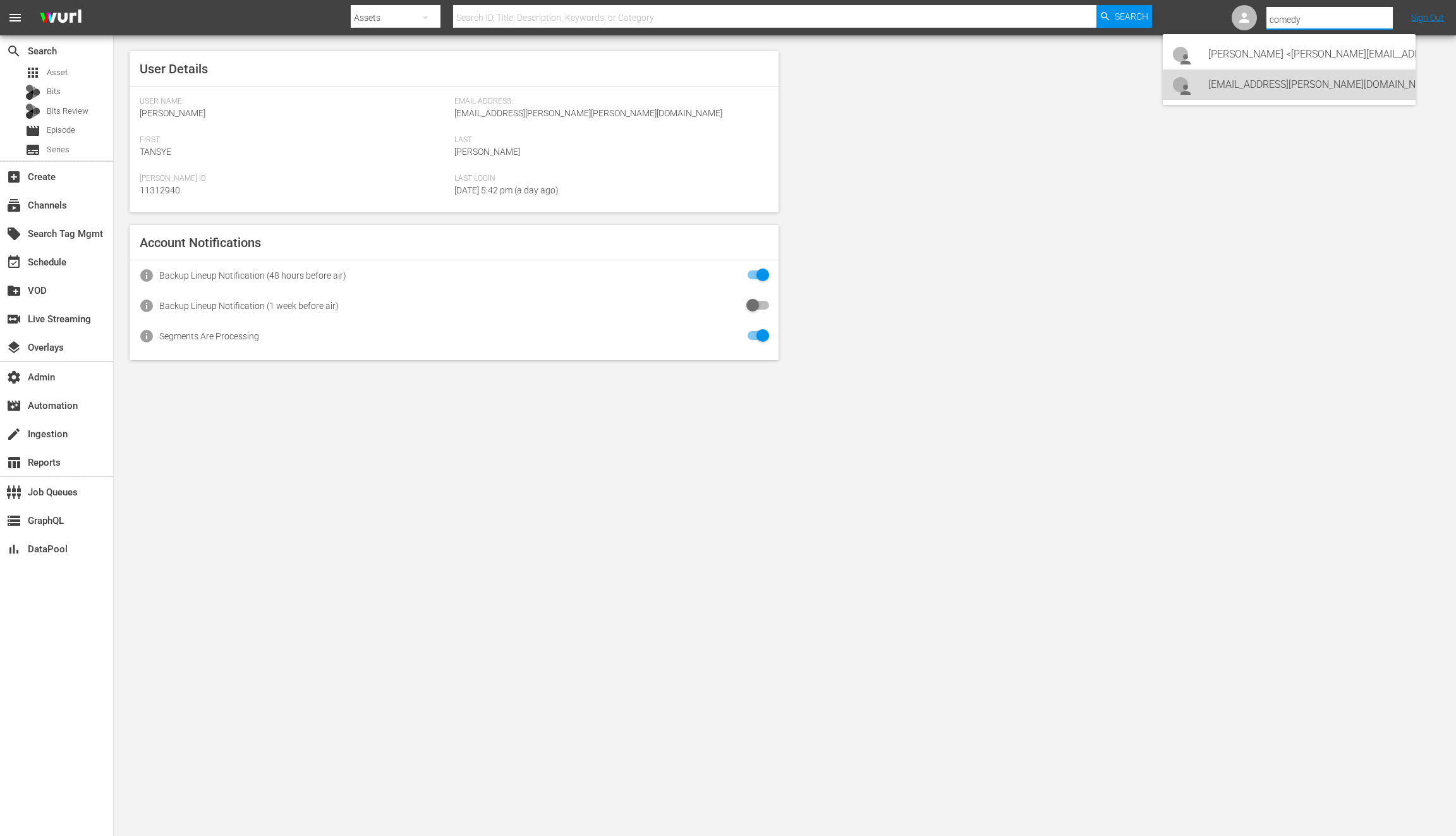
click at [1310, 83] on div "comedyandshows-scheduling@wurl.com comedyandshows-scheduling@wurl.com <comedyan…" at bounding box center [1306, 85] width 197 height 31
type input "comedyandshows-scheduling@wurl.com comedyandshows-scheduling@wurl.com (11314767)"
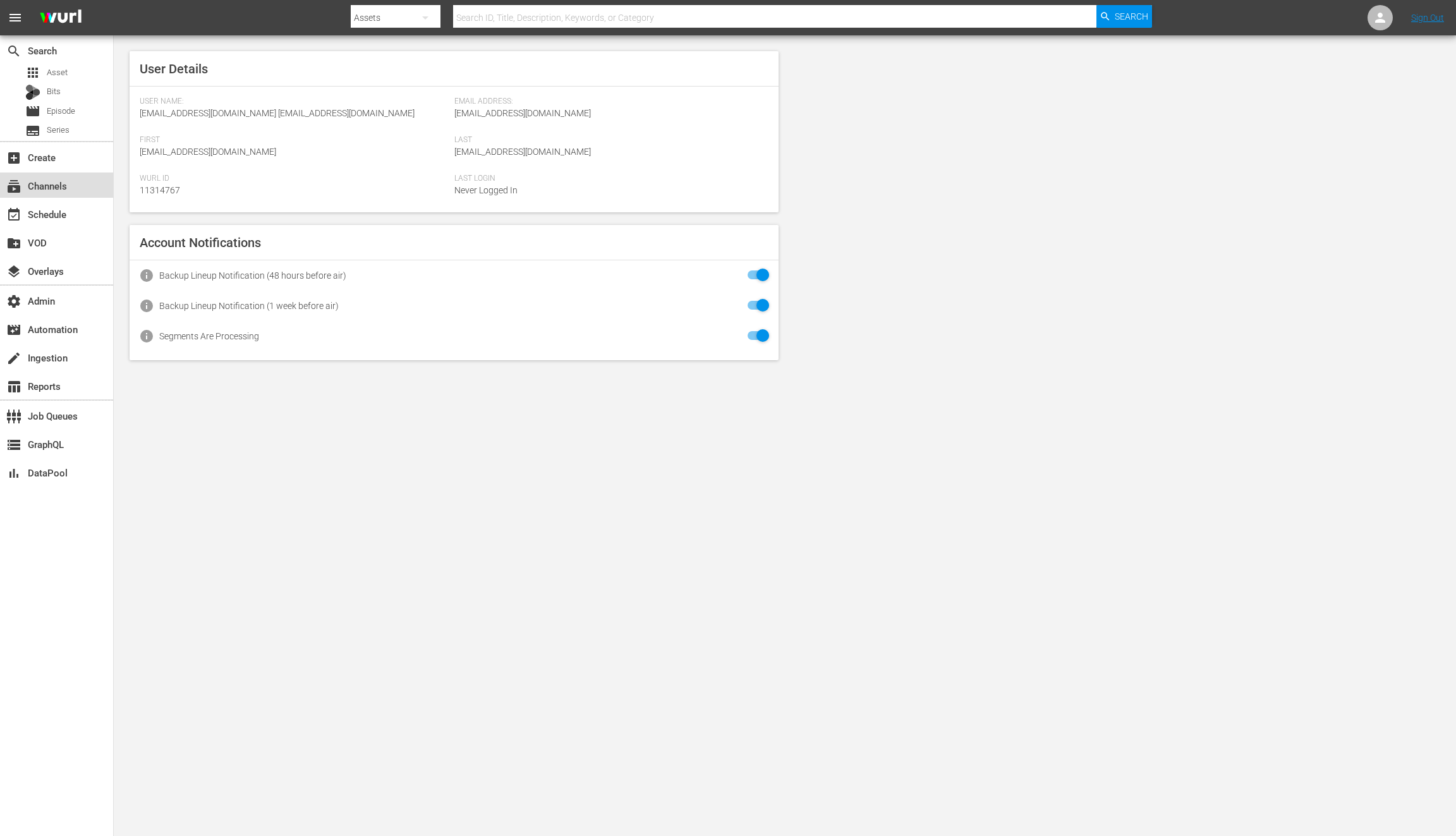
click at [79, 187] on div "subscriptions Channels" at bounding box center [57, 185] width 113 height 25
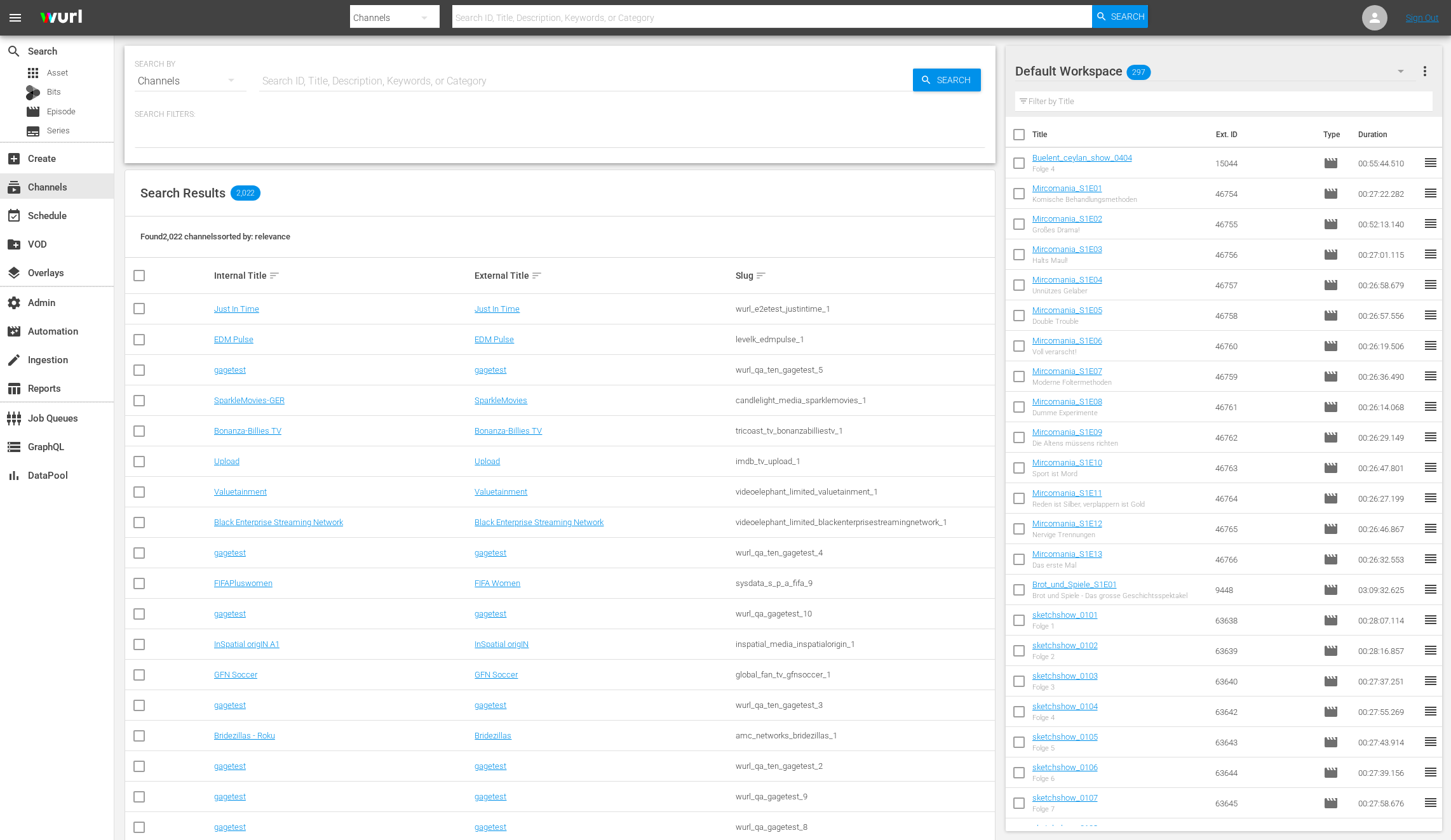
click at [411, 92] on input "text" at bounding box center [586, 81] width 654 height 31
type input "comedy"
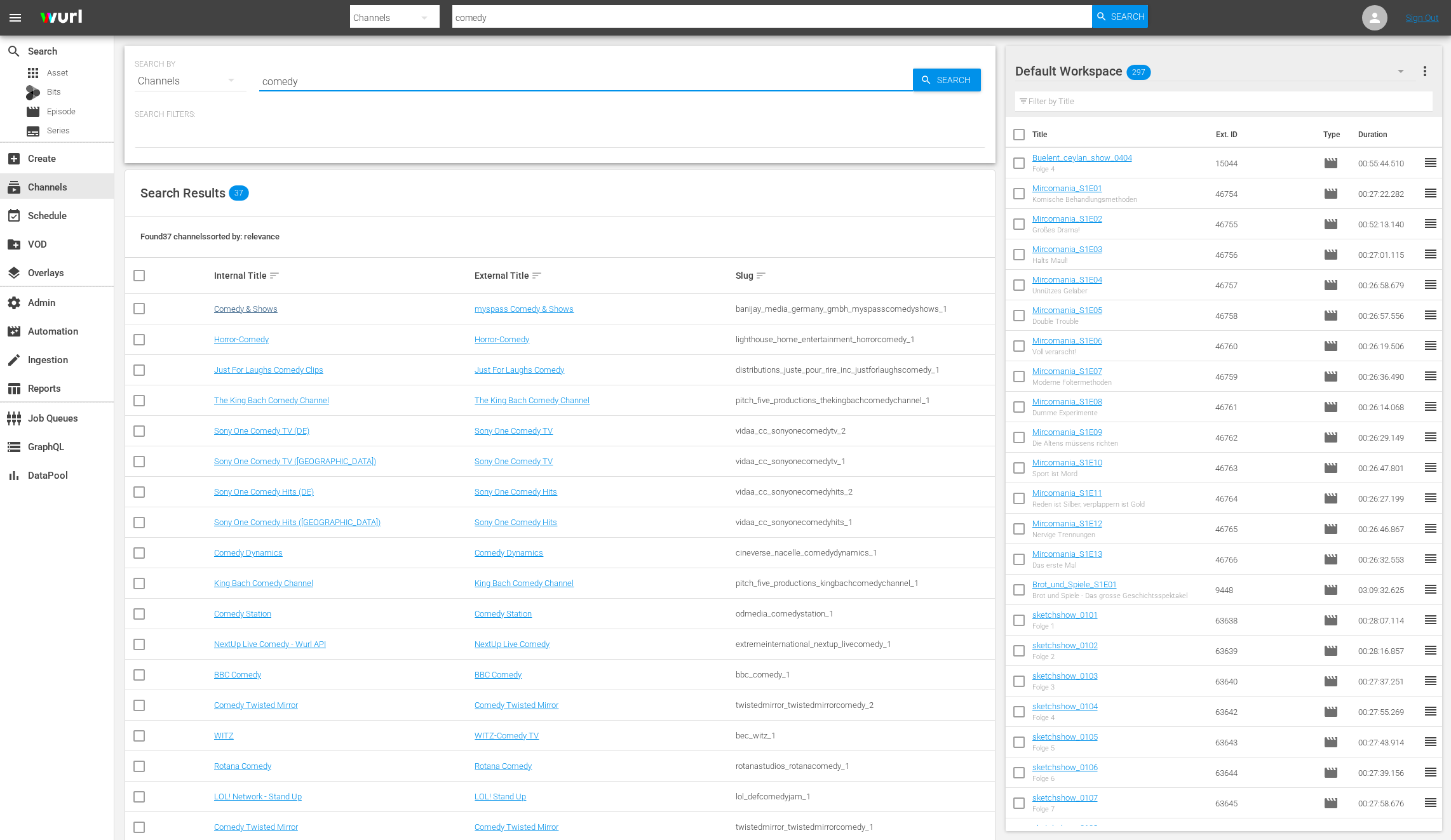
type input "comedy"
click at [264, 304] on link "Comedy & Shows" at bounding box center [245, 309] width 63 height 10
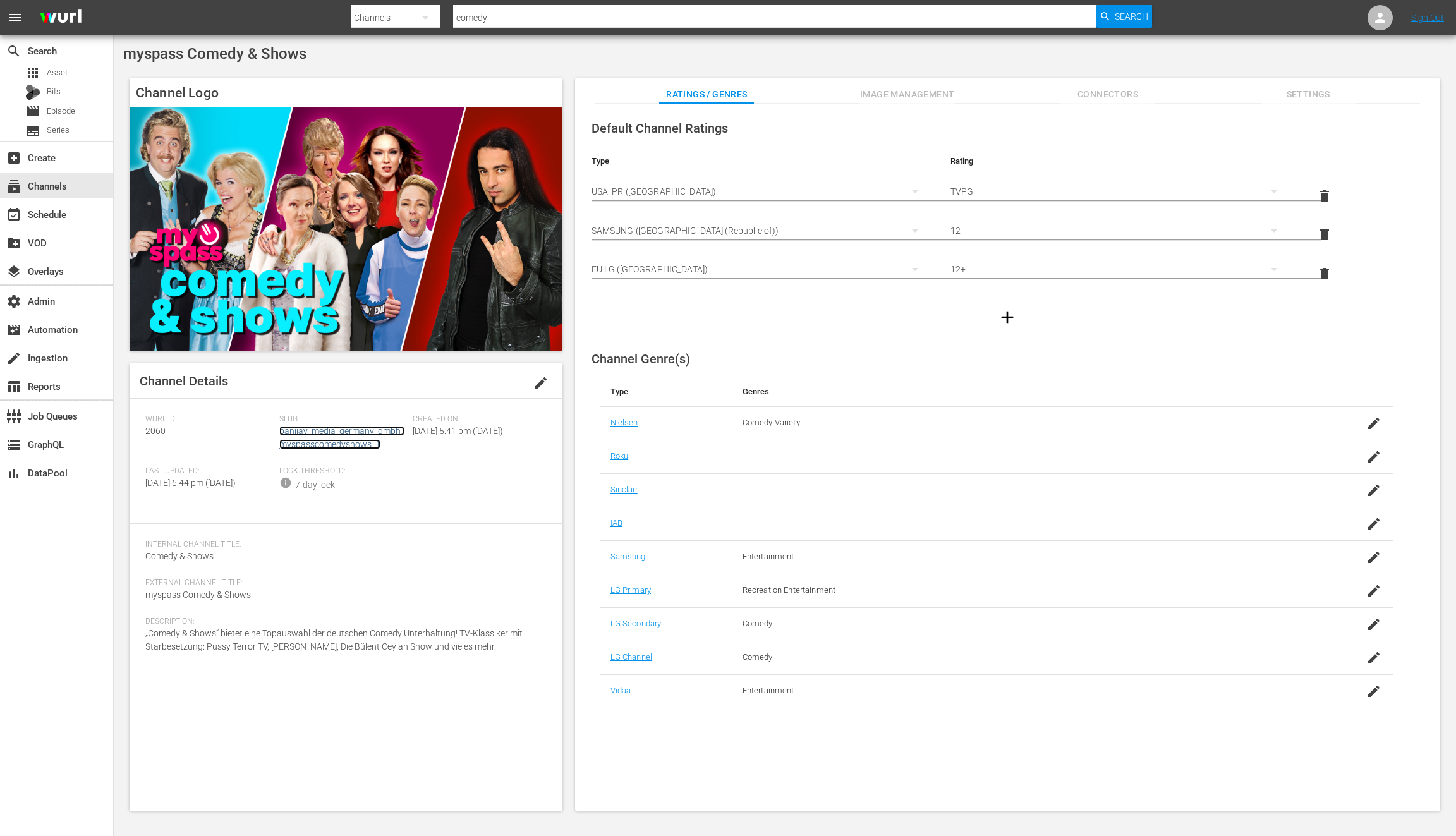
click at [319, 427] on link "banijay_media_germany_gmbh_myspasscomedyshows_1" at bounding box center [342, 438] width 125 height 23
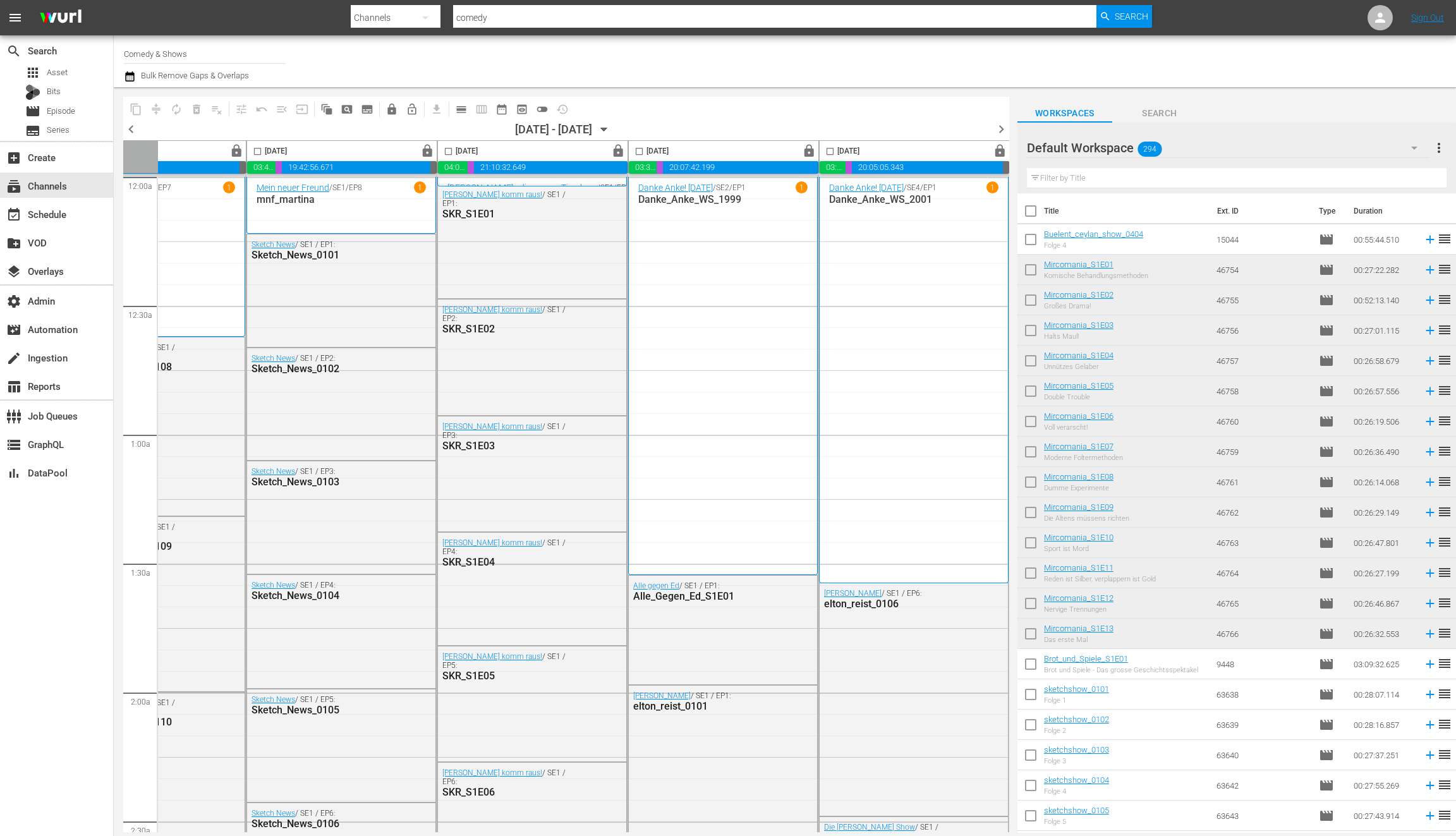
scroll to position [0, 490]
click at [998, 131] on span "chevron_right" at bounding box center [1001, 129] width 16 height 16
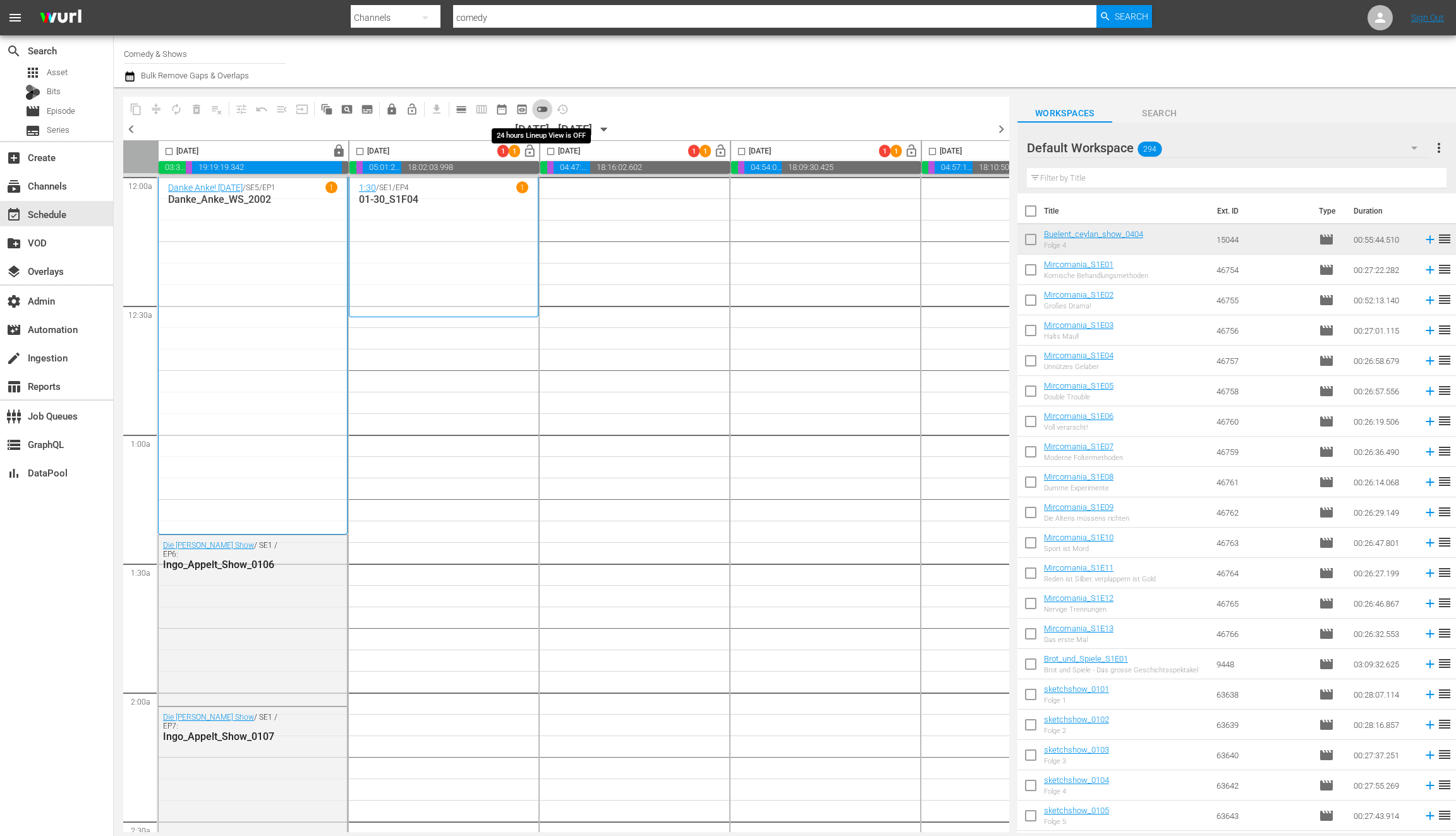
click at [546, 115] on span "toggle_off" at bounding box center [542, 109] width 12 height 12
